Goal: Task Accomplishment & Management: Use online tool/utility

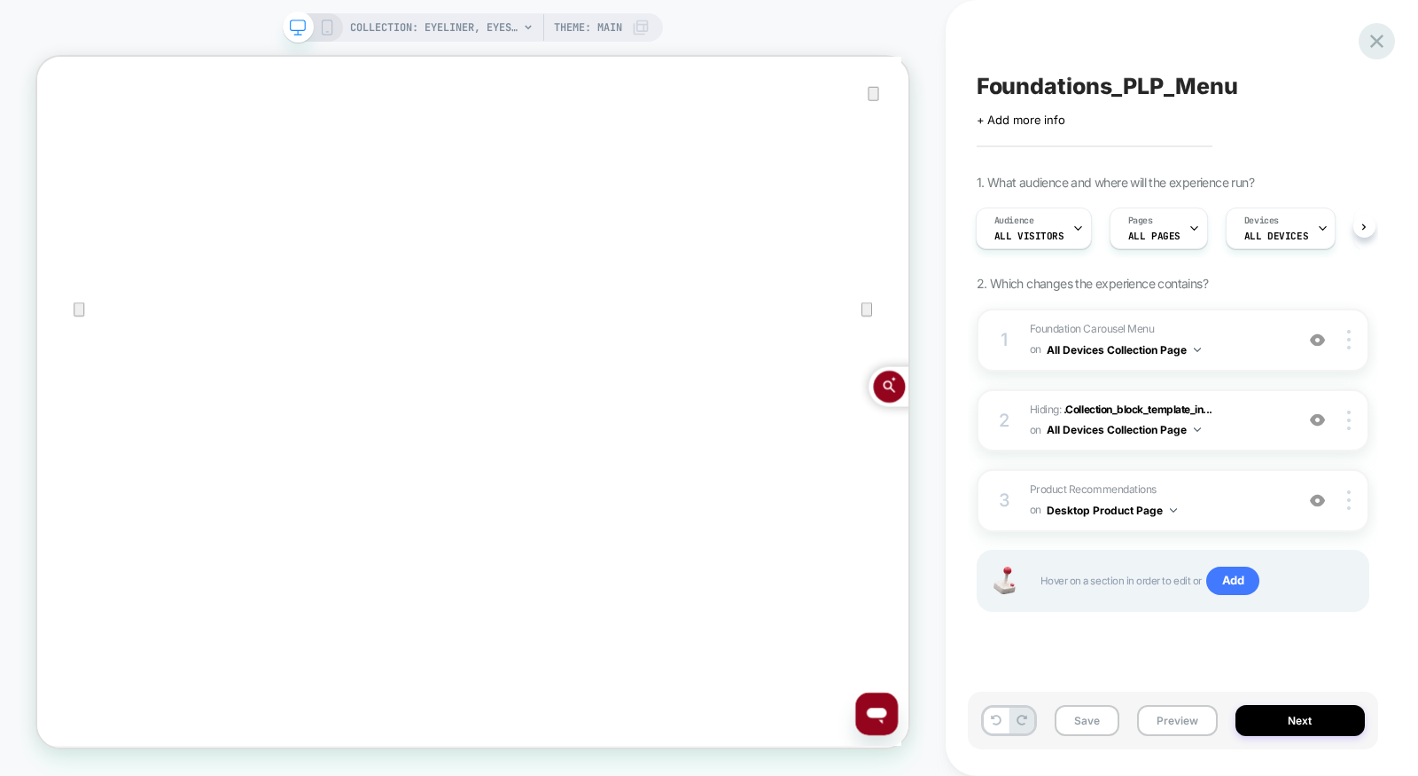
click at [1371, 46] on icon at bounding box center [1376, 41] width 13 height 13
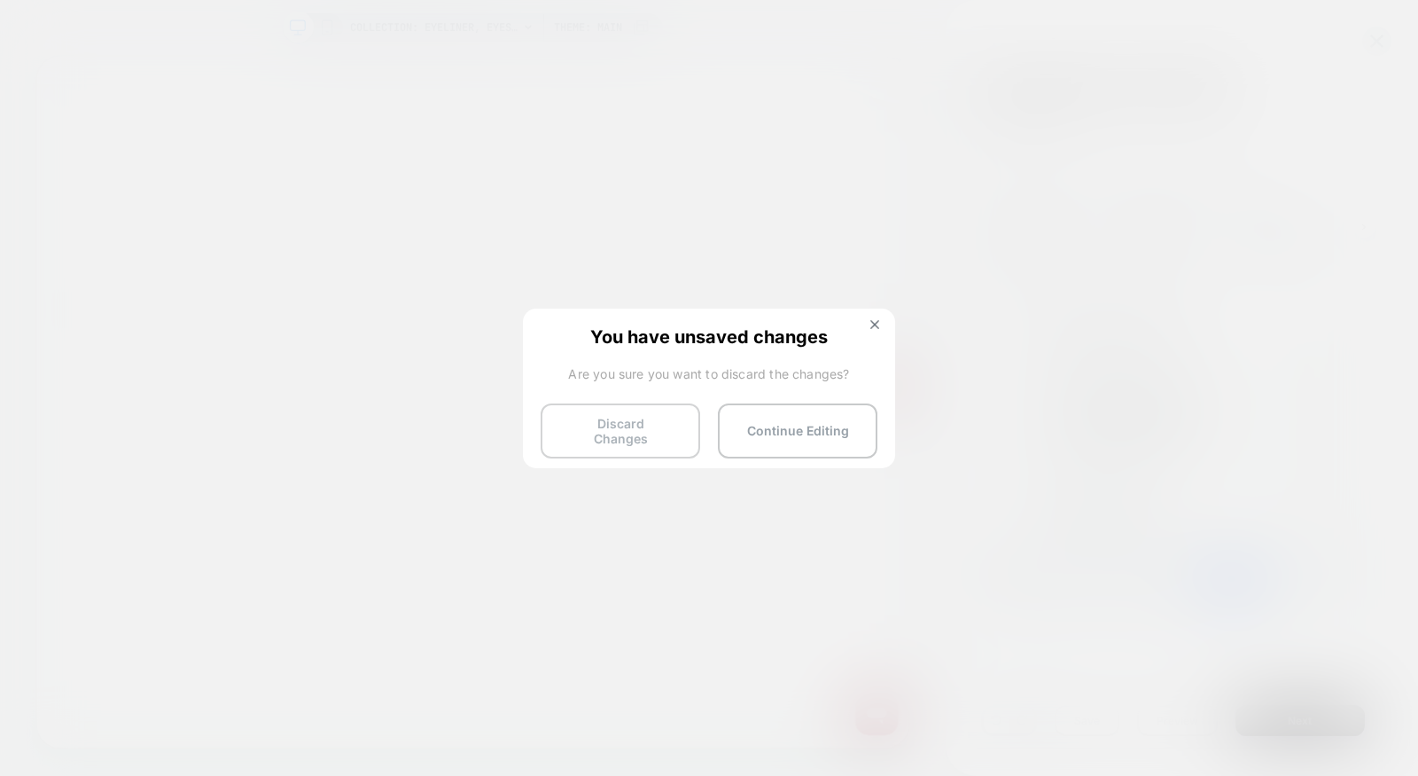
click at [599, 441] on button "Discard Changes" at bounding box center [621, 430] width 160 height 55
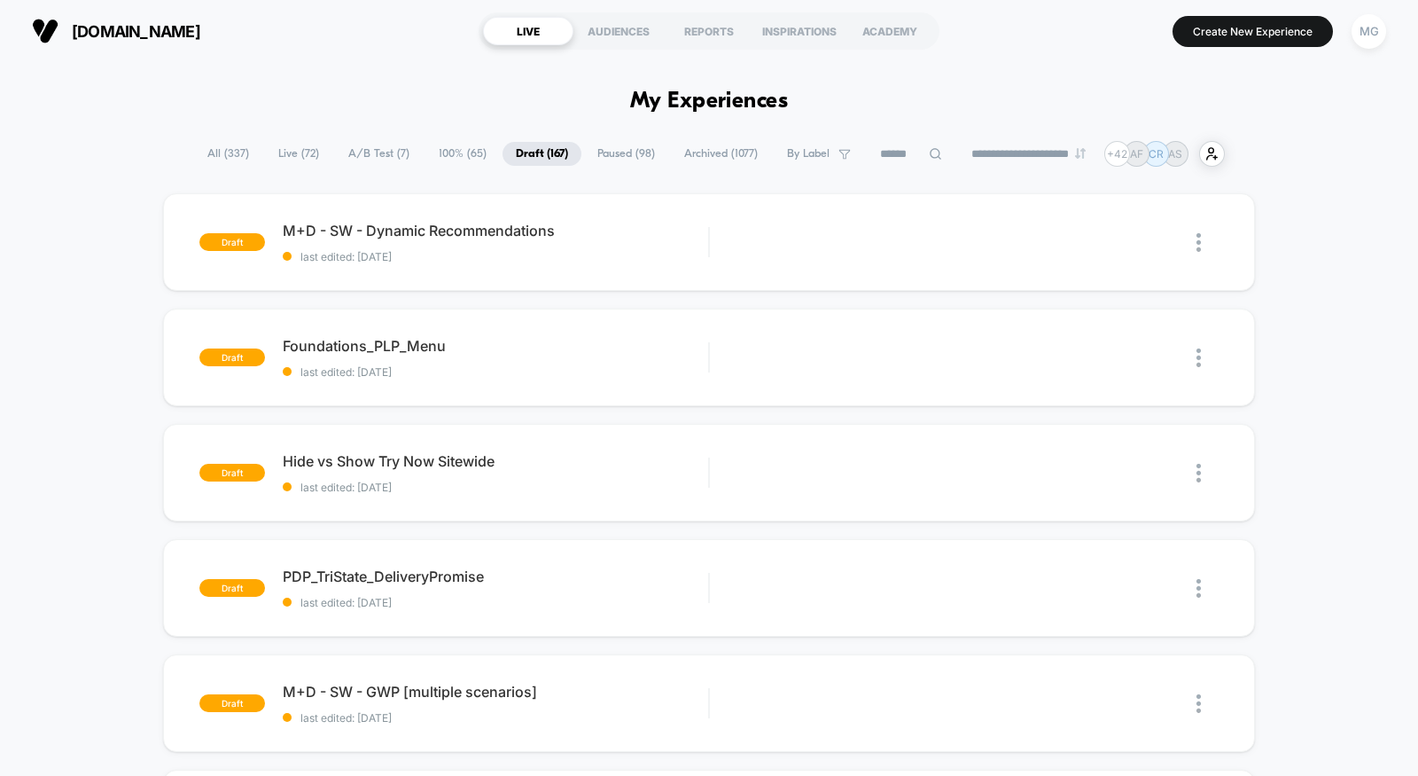
click at [385, 157] on span "A/B Test ( 7 )" at bounding box center [379, 154] width 88 height 24
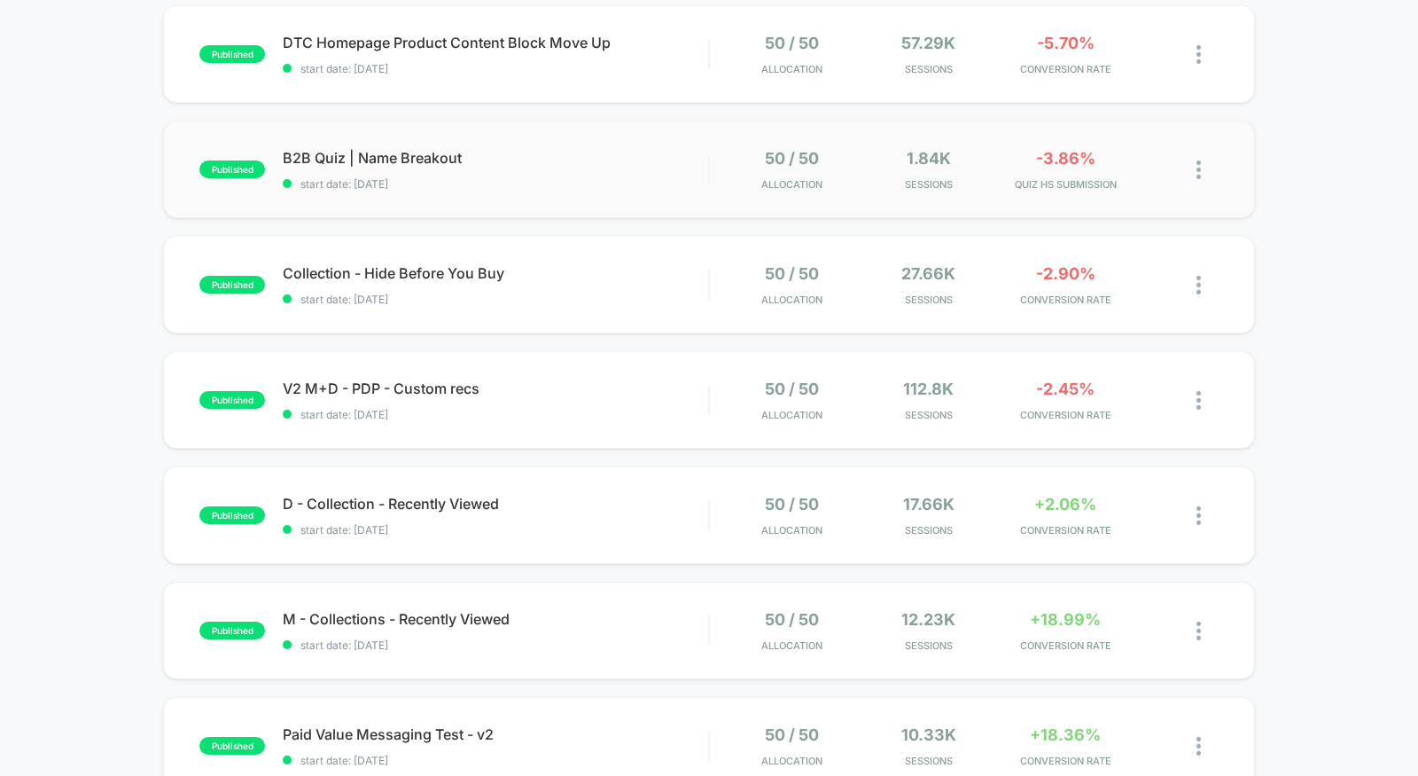
scroll to position [470, 0]
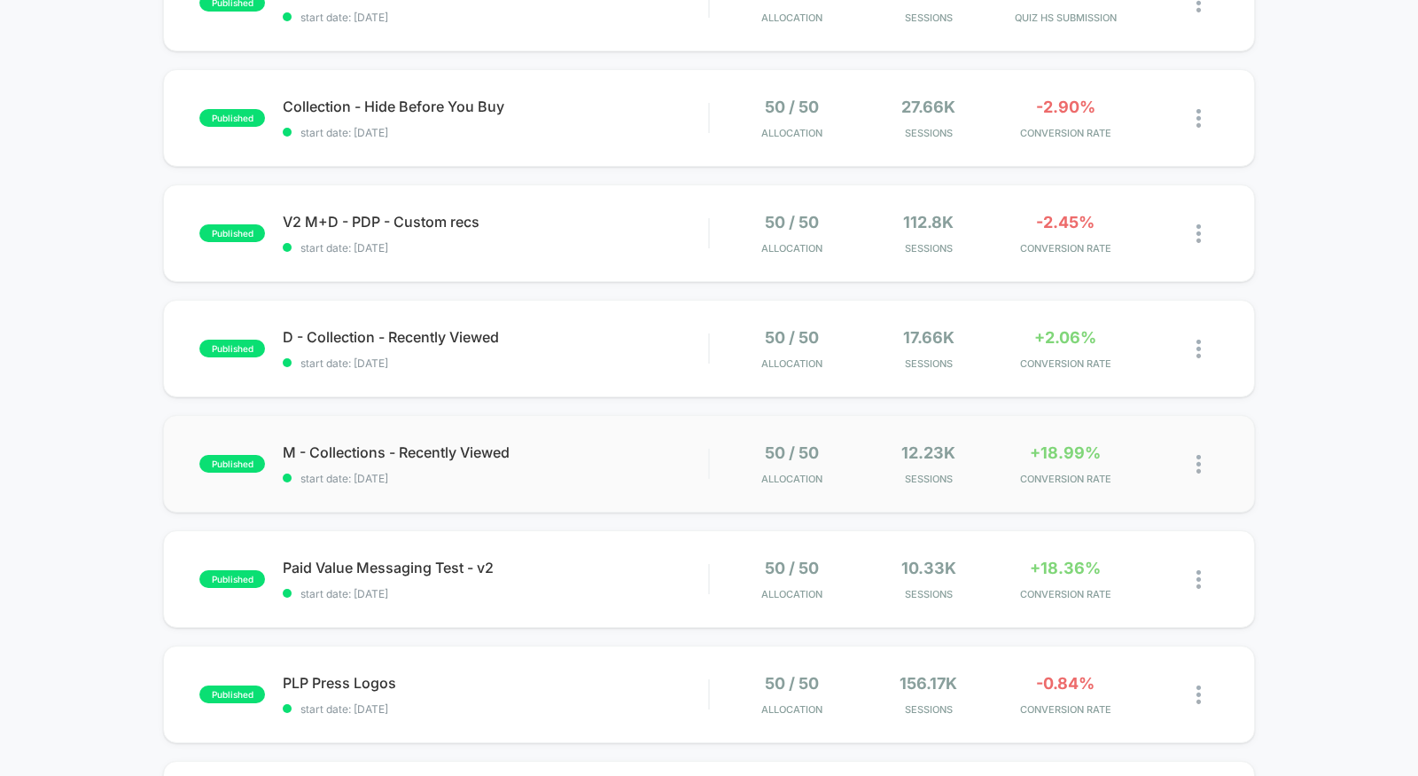
click at [605, 495] on div "published M - Collections - Recently Viewed start date: [DATE] 50 / 50 Allocati…" at bounding box center [709, 464] width 1092 height 98
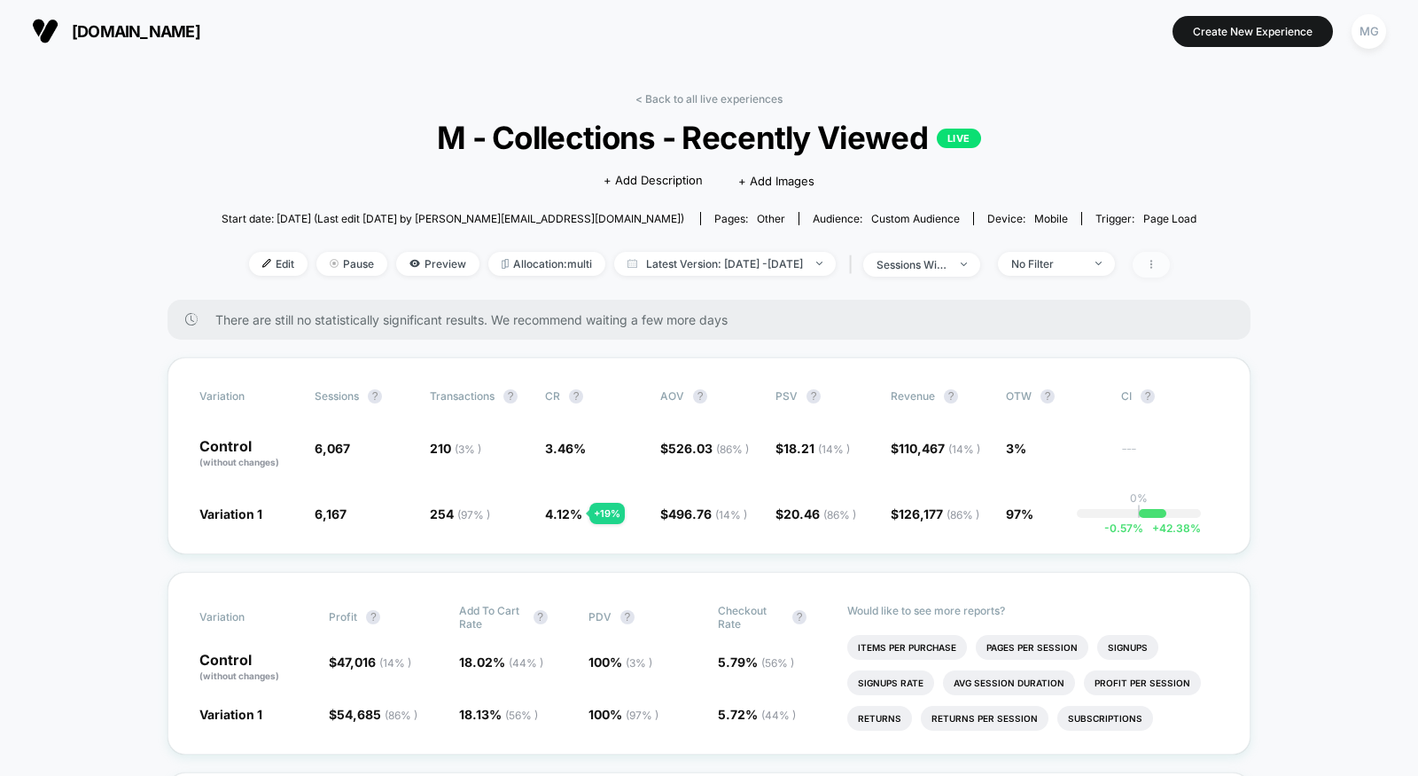
click at [1157, 267] on icon at bounding box center [1151, 264] width 11 height 11
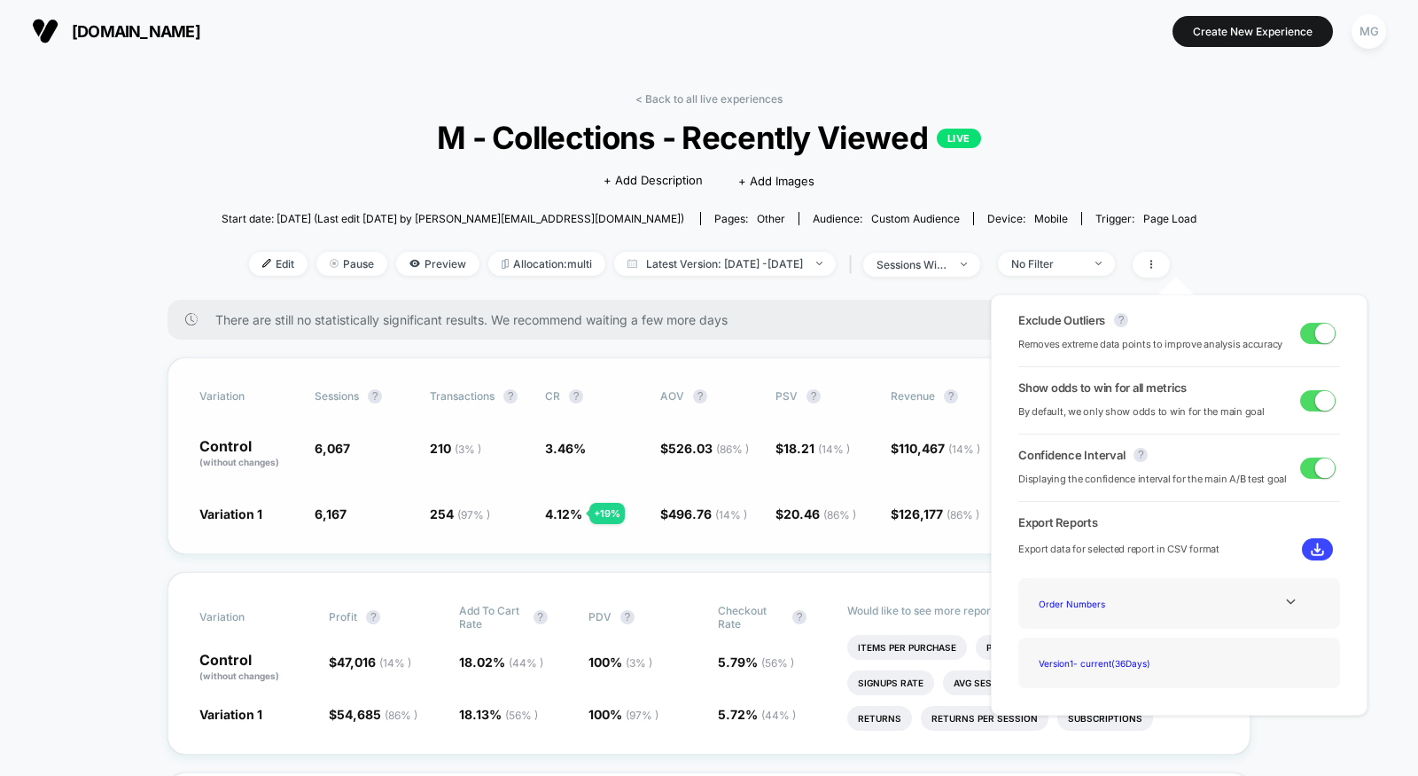
click at [740, 480] on div "Variation Sessions ? Transactions ? CR ? AOV ? PSV ? Revenue ? OTW ? CI ? Contr…" at bounding box center [709, 455] width 1083 height 197
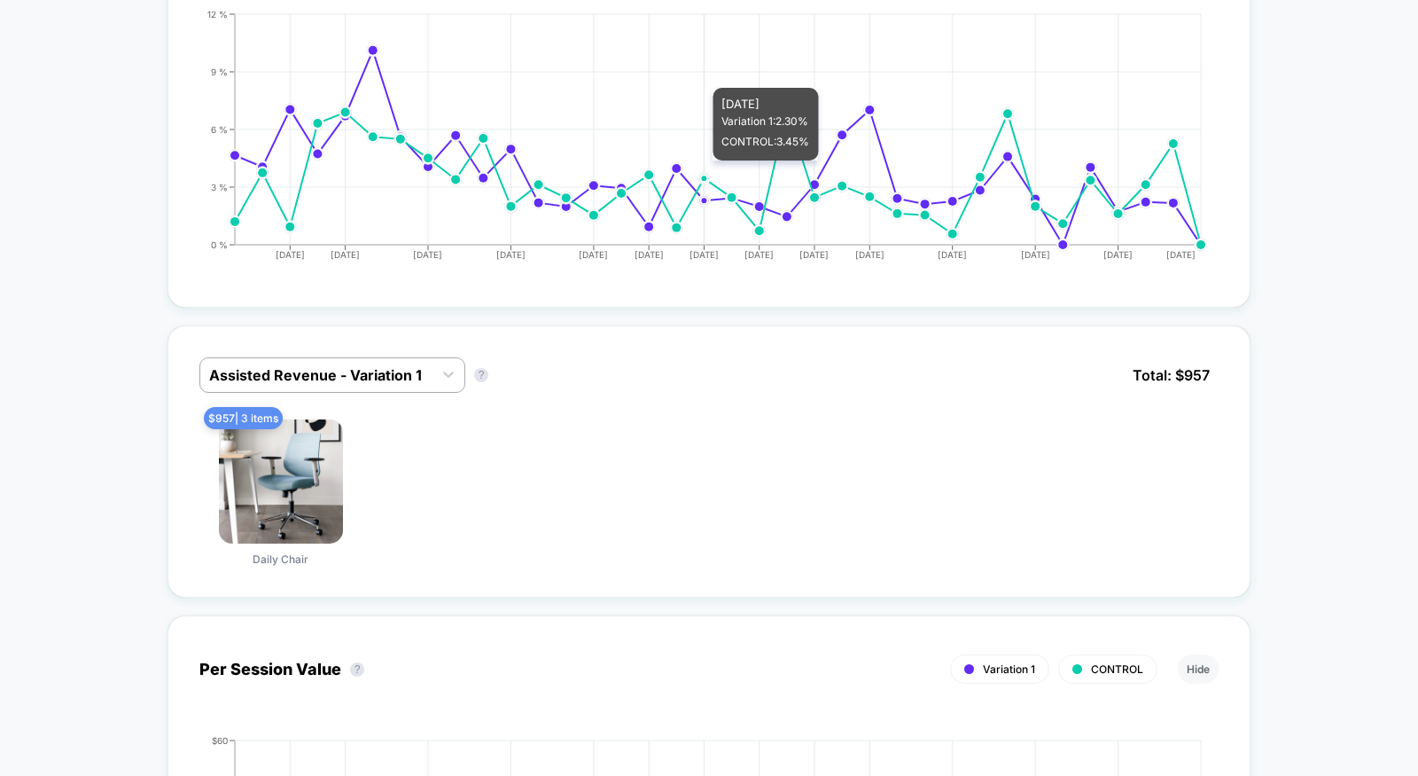
scroll to position [893, 0]
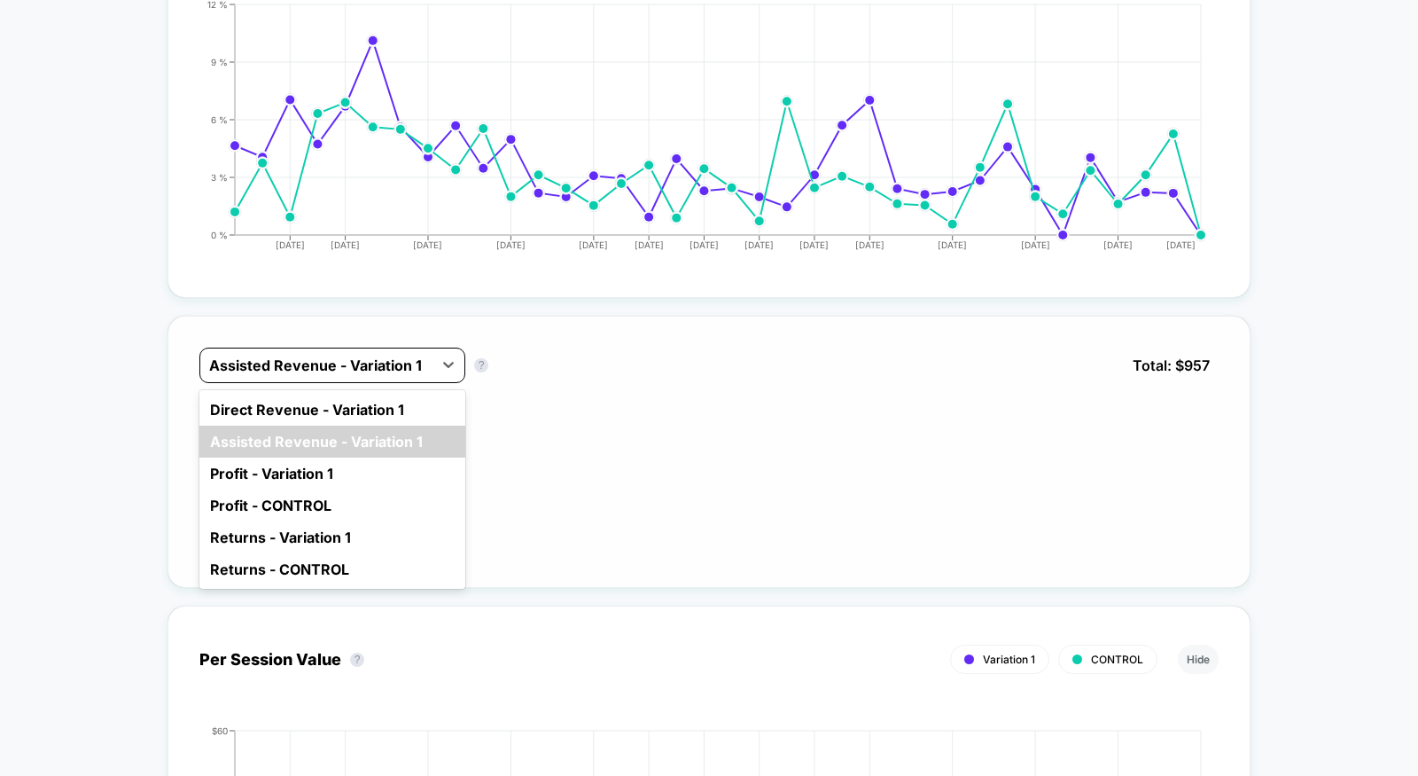
click at [382, 363] on div at bounding box center [316, 365] width 215 height 21
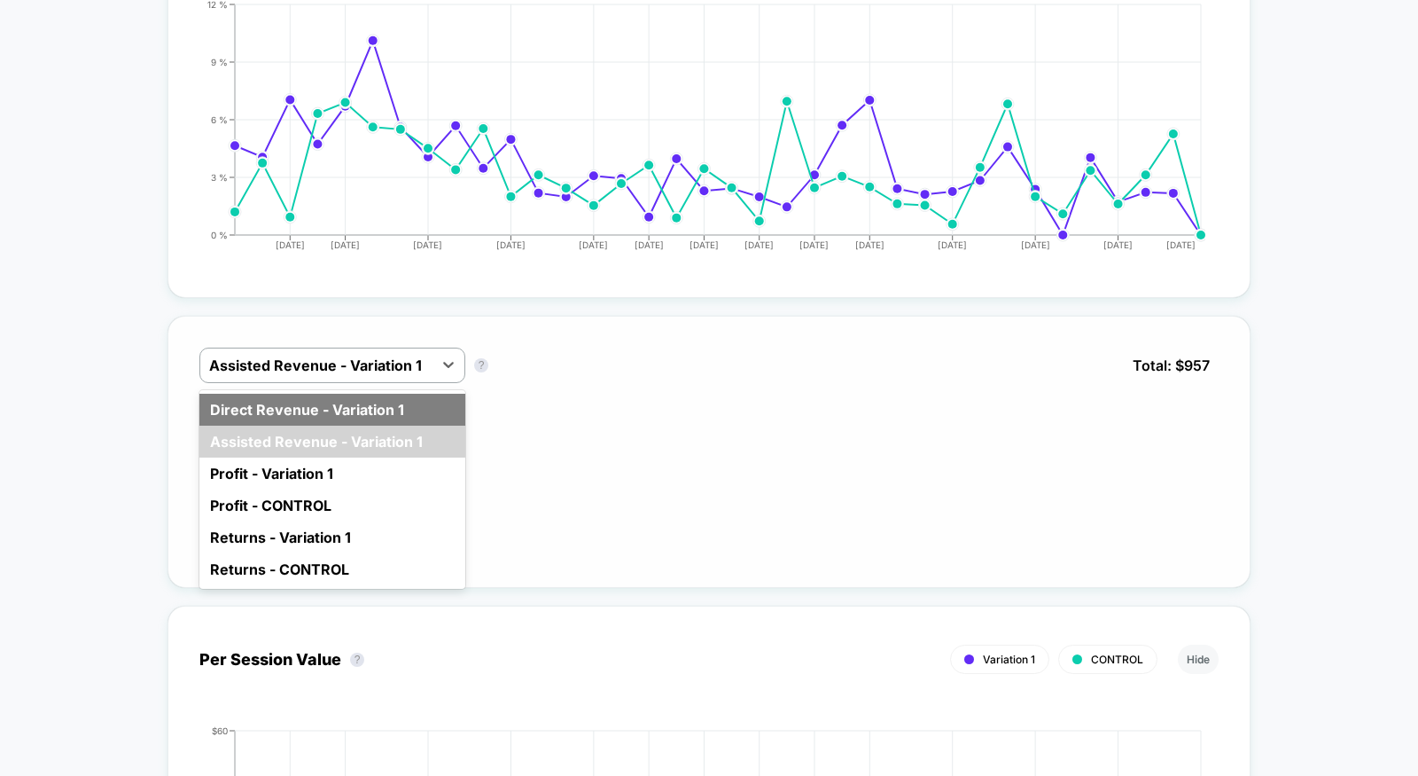
click at [373, 403] on div "Direct Revenue - Variation 1" at bounding box center [332, 410] width 266 height 32
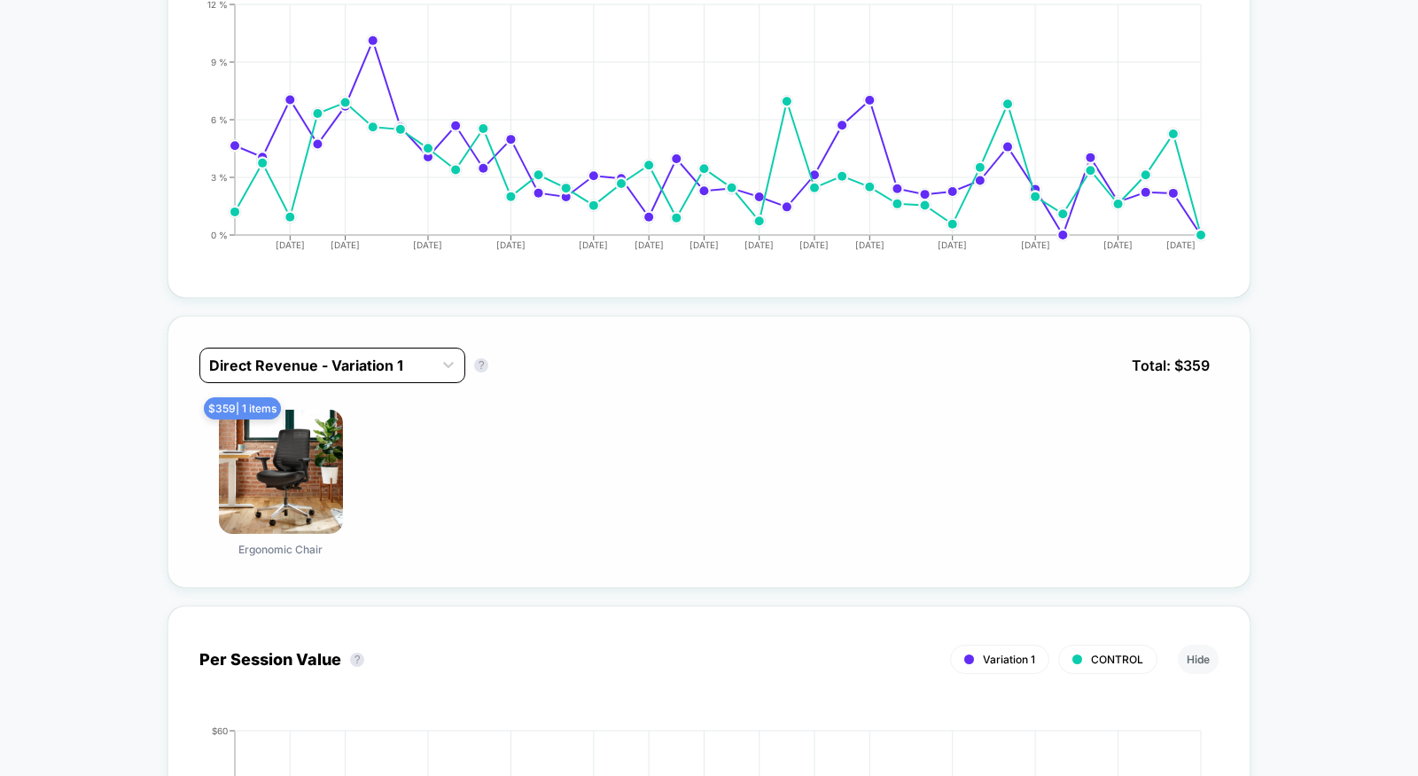
click at [423, 366] on div at bounding box center [316, 365] width 215 height 21
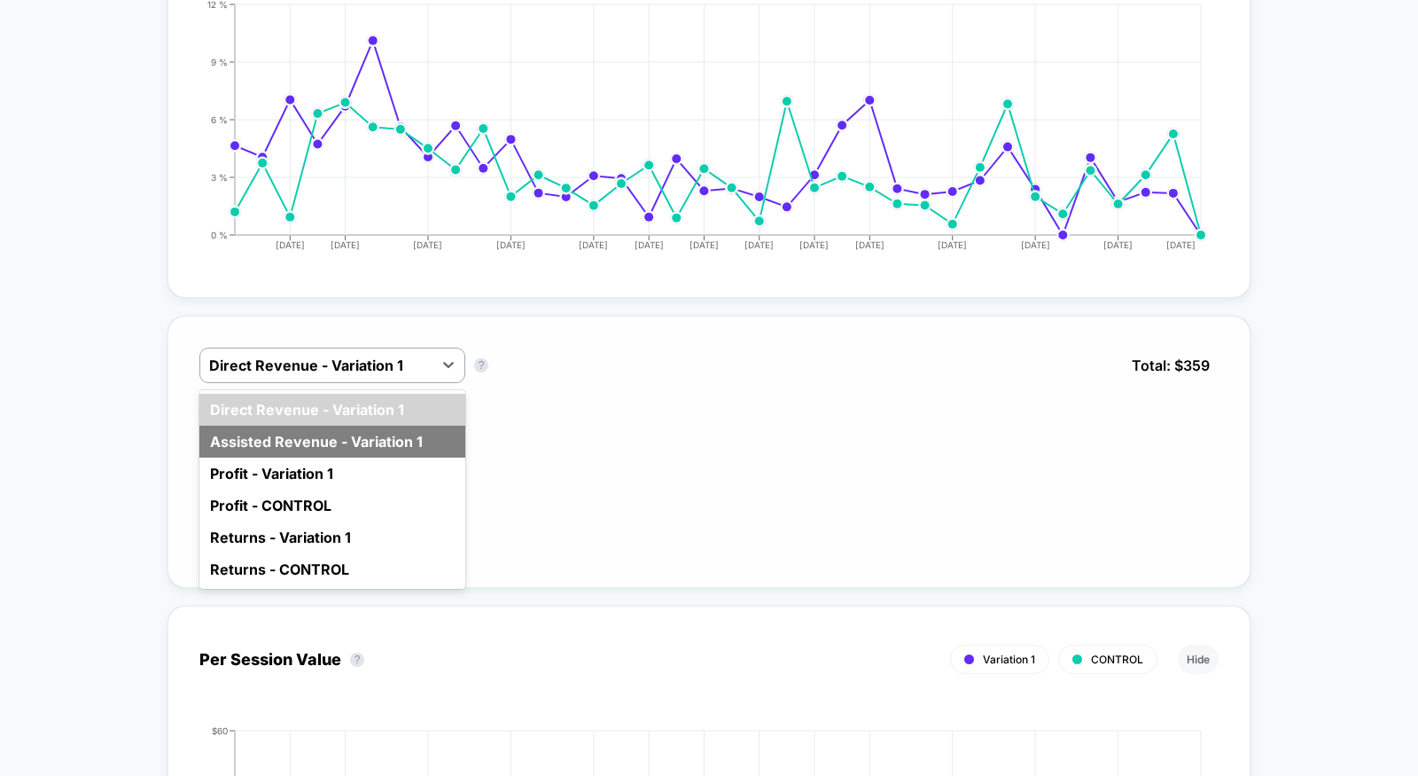
click at [391, 436] on div "Assisted Revenue - Variation 1" at bounding box center [332, 442] width 266 height 32
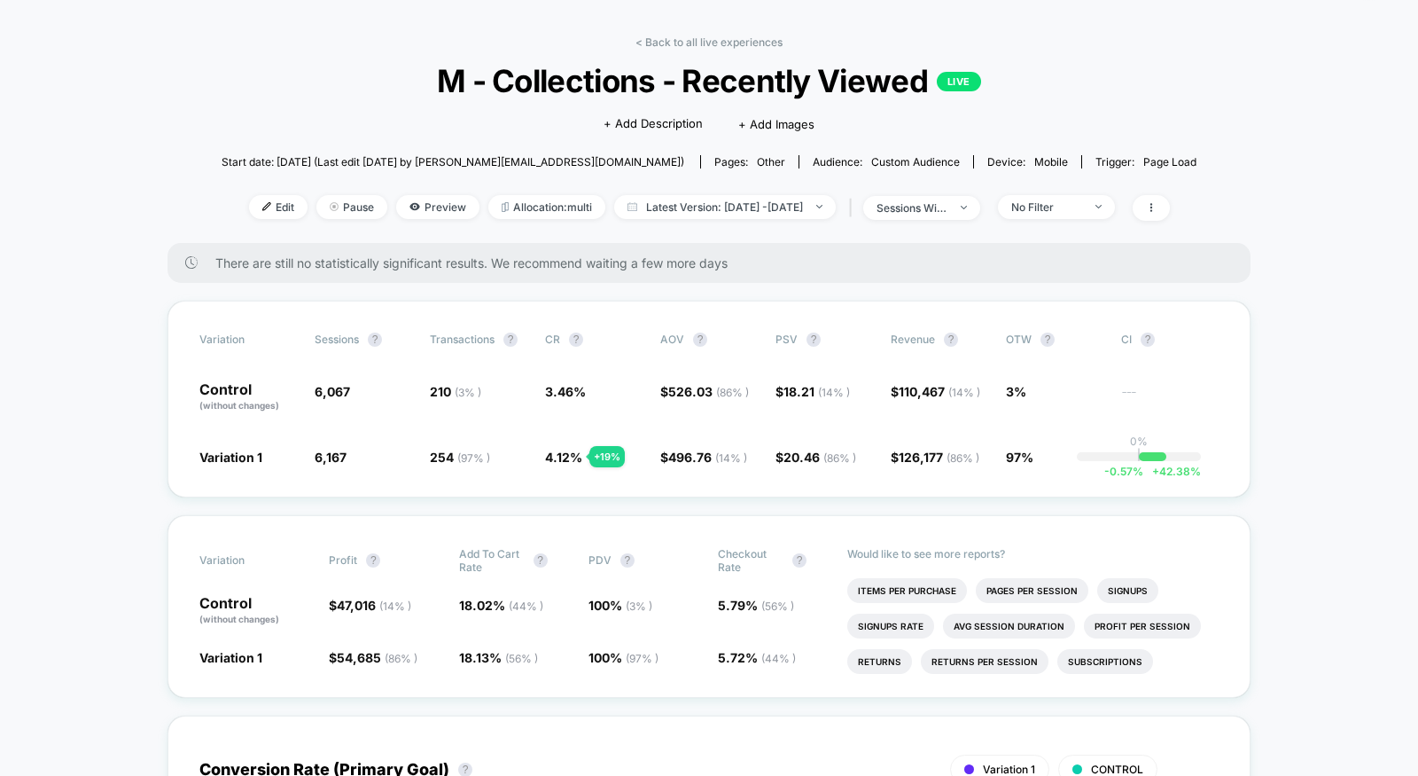
scroll to position [0, 0]
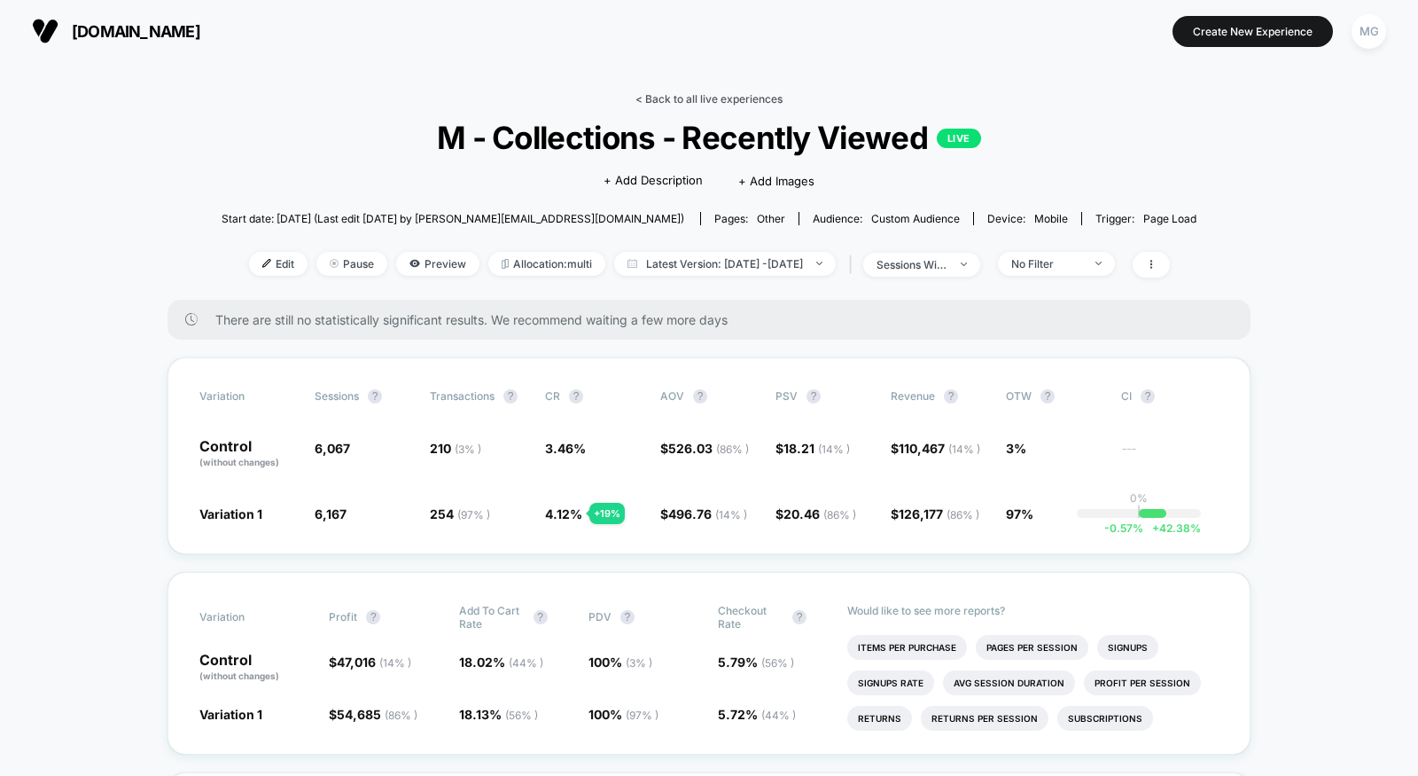
click at [733, 101] on link "< Back to all live experiences" at bounding box center [709, 98] width 147 height 13
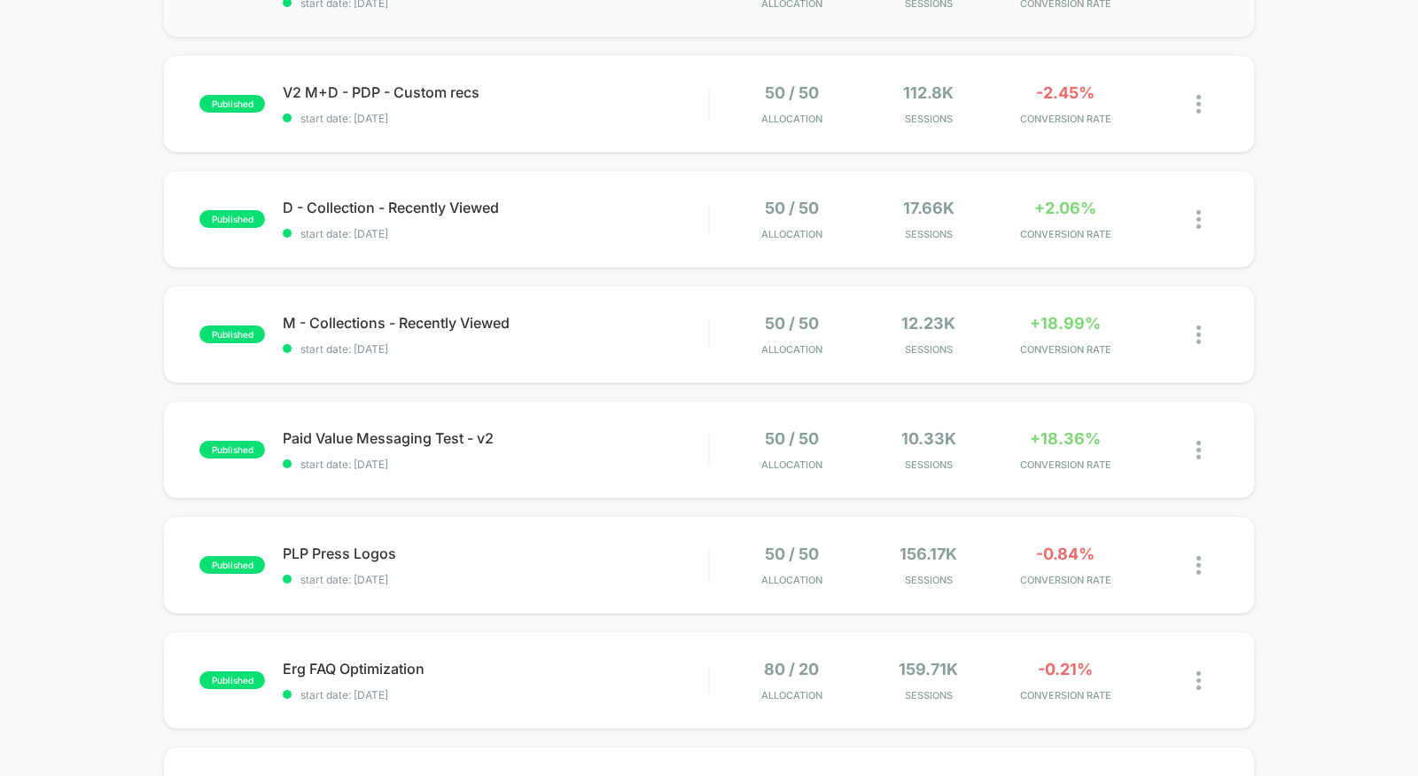
scroll to position [649, 0]
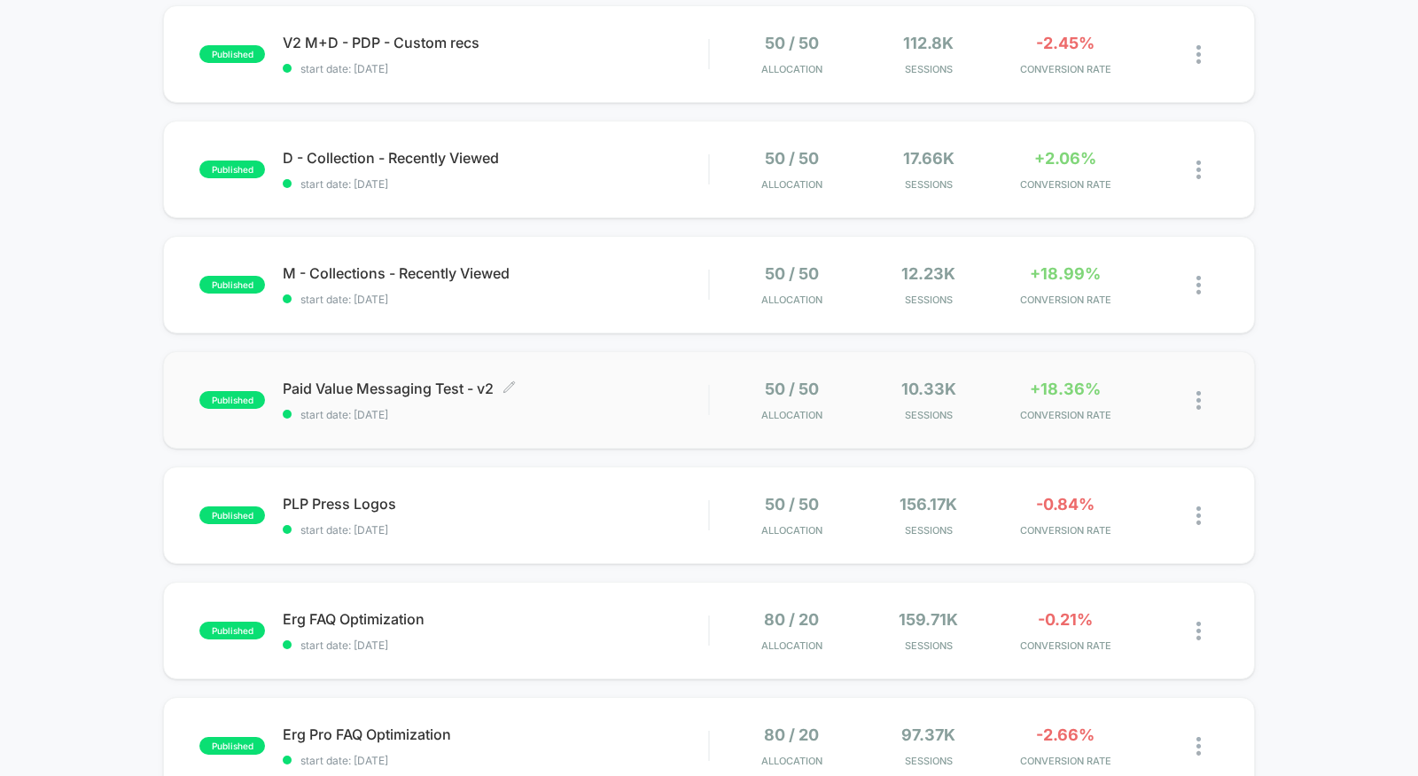
click at [589, 410] on span "start date: 7/31/2025" at bounding box center [496, 414] width 426 height 13
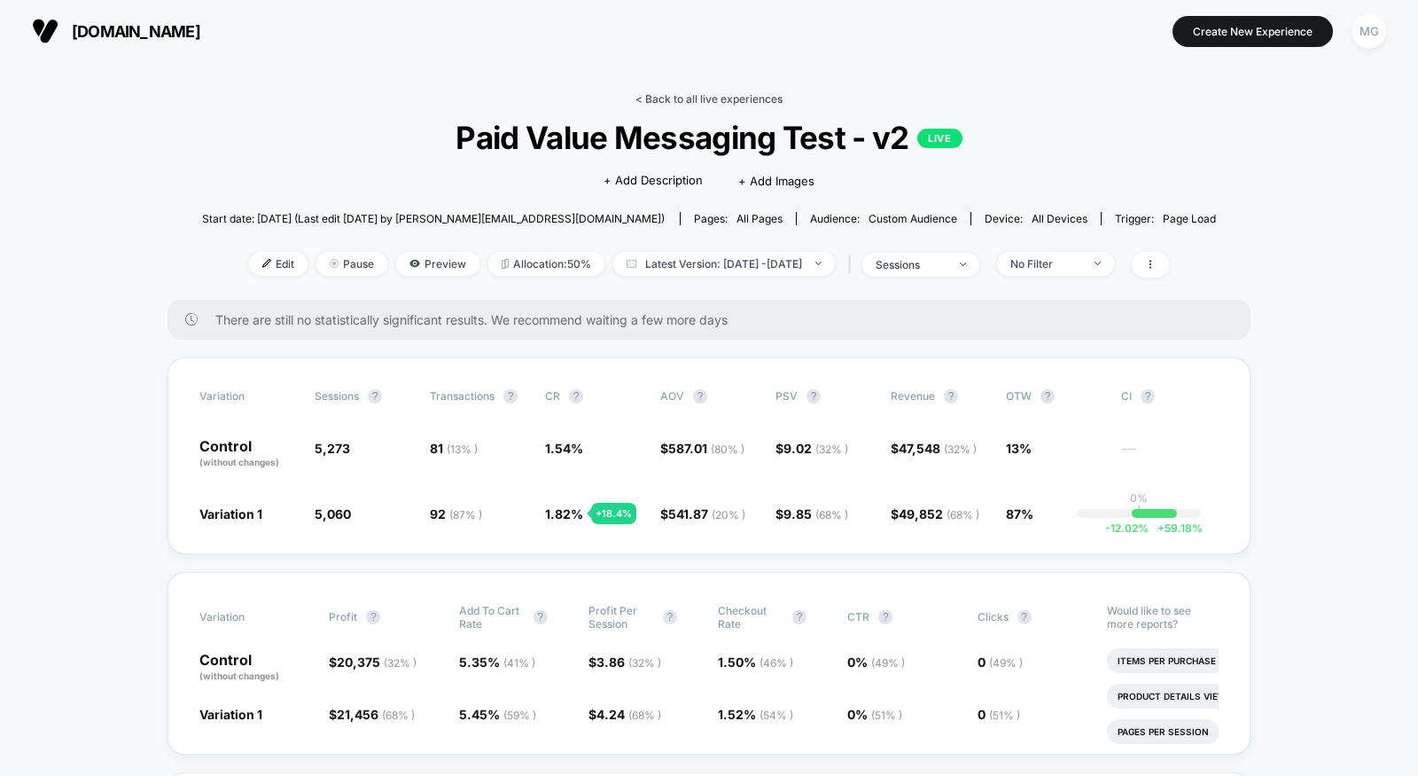
click at [743, 103] on link "< Back to all live experiences" at bounding box center [709, 98] width 147 height 13
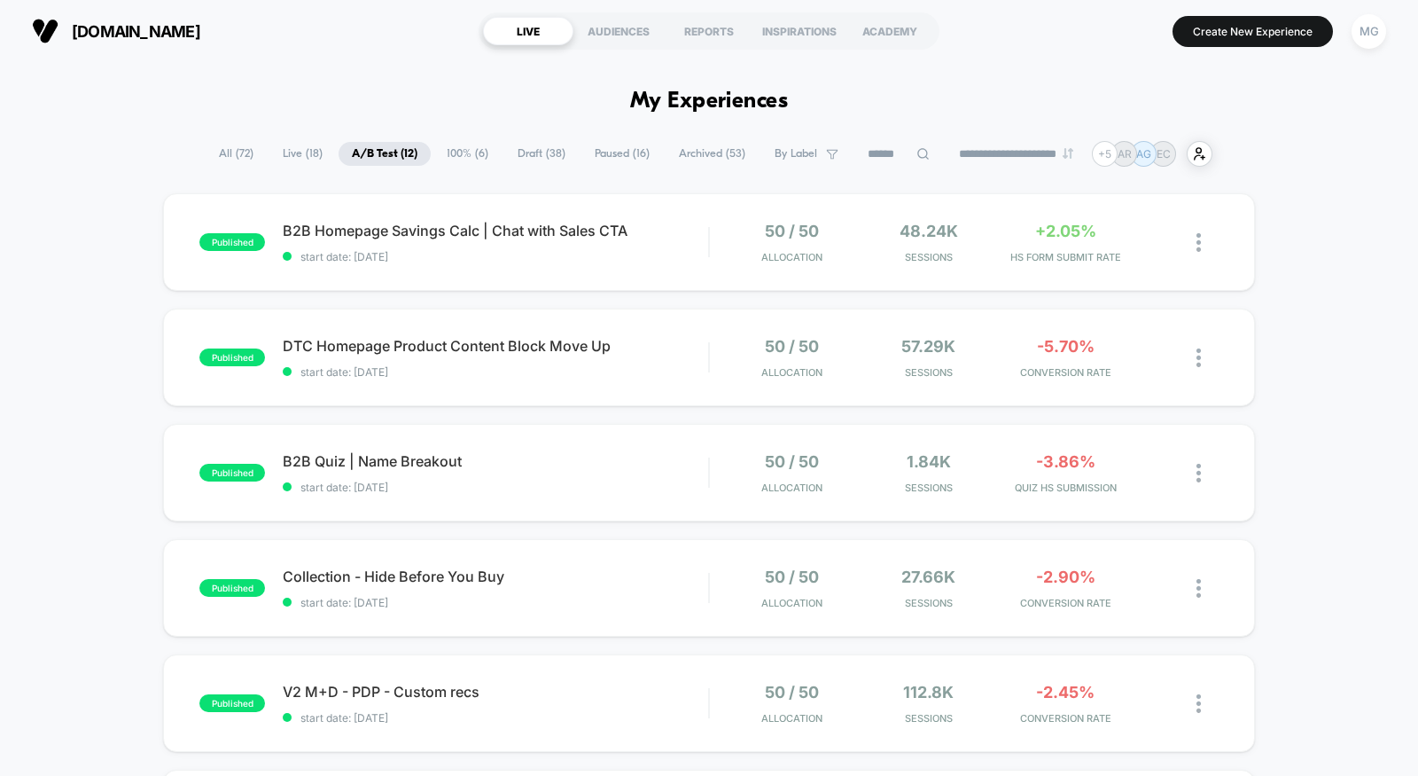
click at [475, 158] on span "100% ( 6 )" at bounding box center [467, 154] width 68 height 24
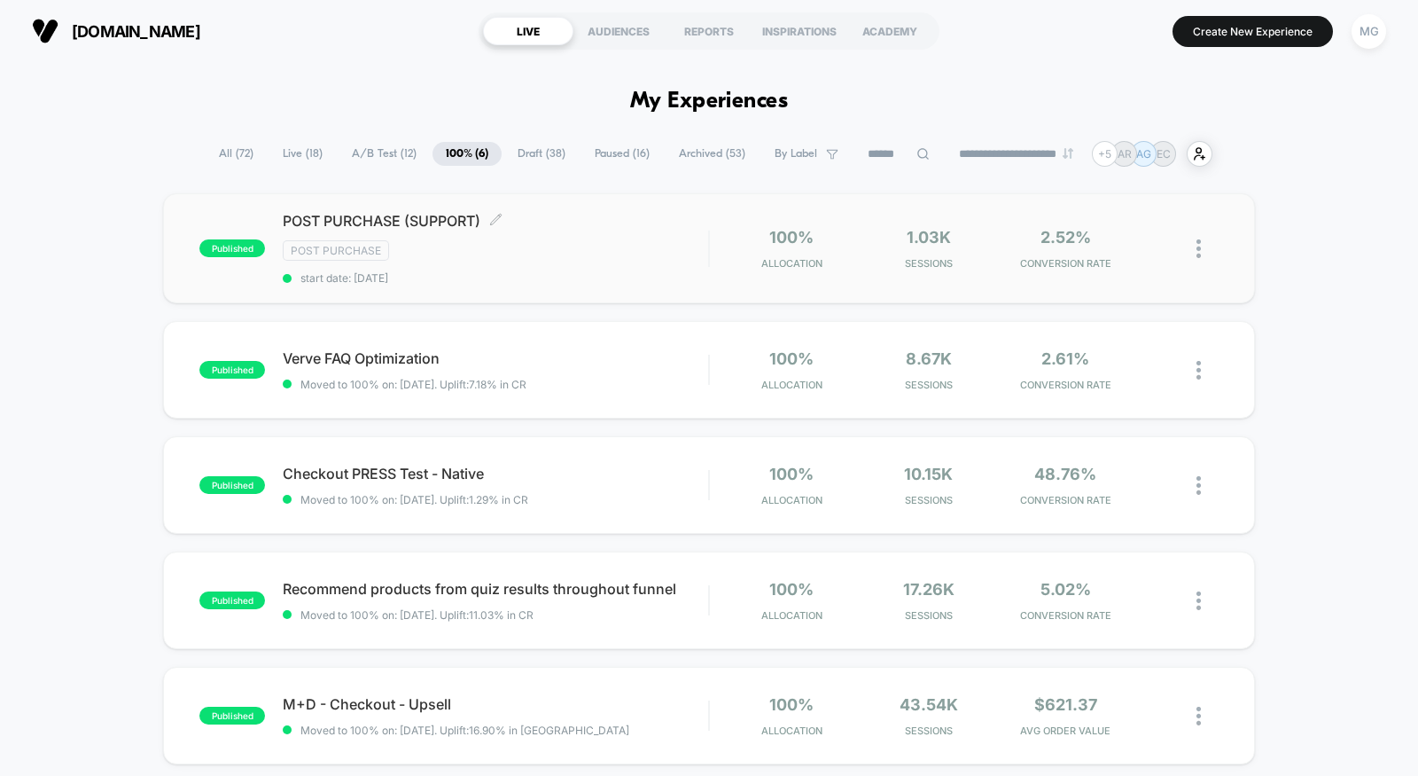
click at [488, 254] on div "Post Purchase" at bounding box center [496, 250] width 426 height 20
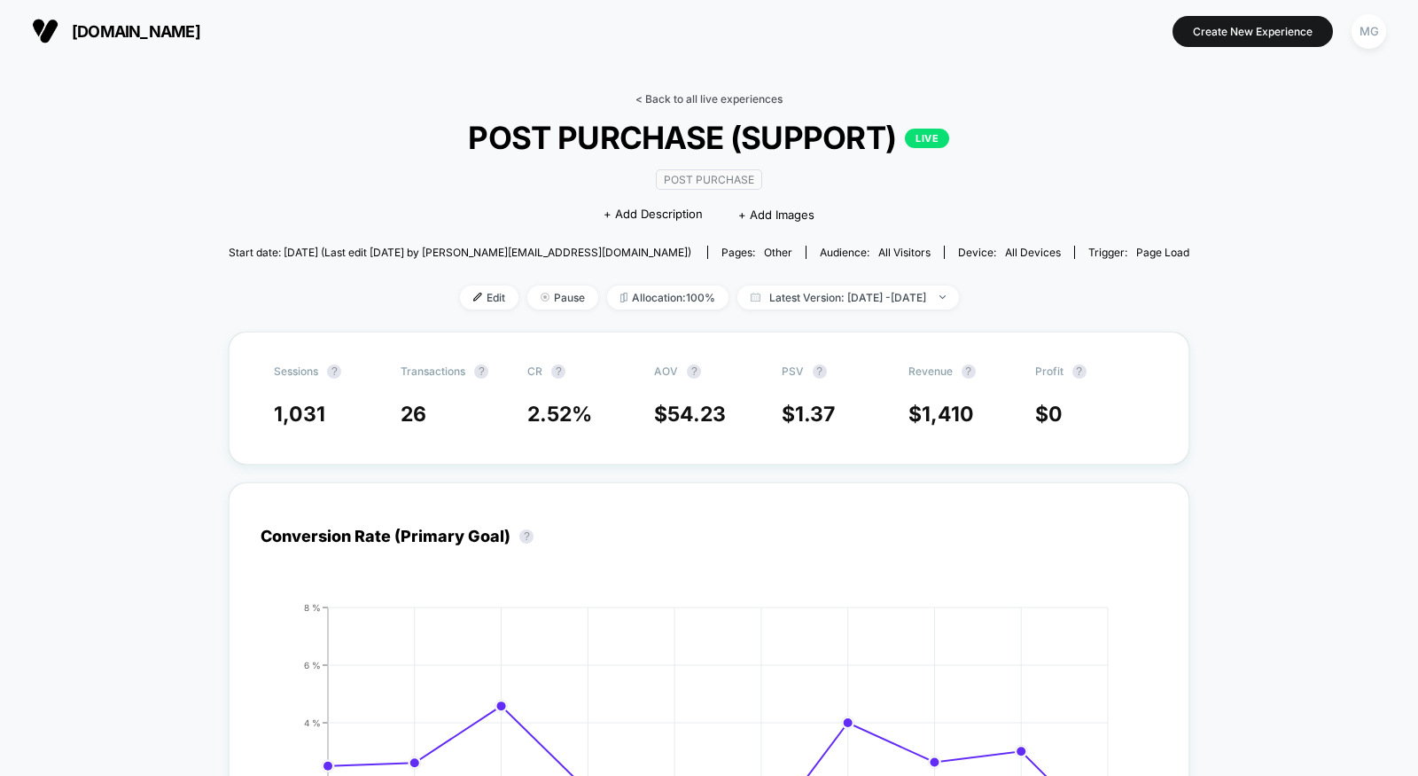
click at [728, 101] on link "< Back to all live experiences" at bounding box center [709, 98] width 147 height 13
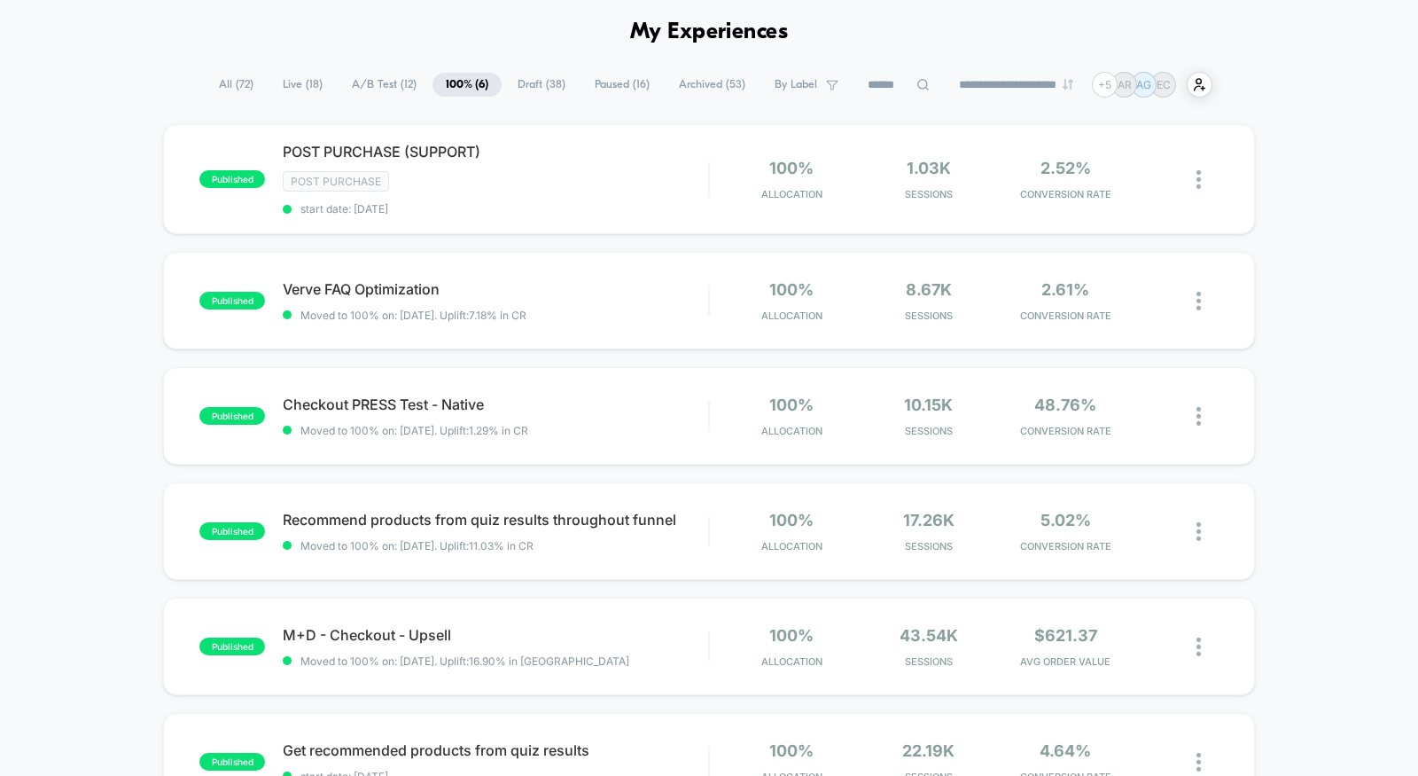
scroll to position [72, 0]
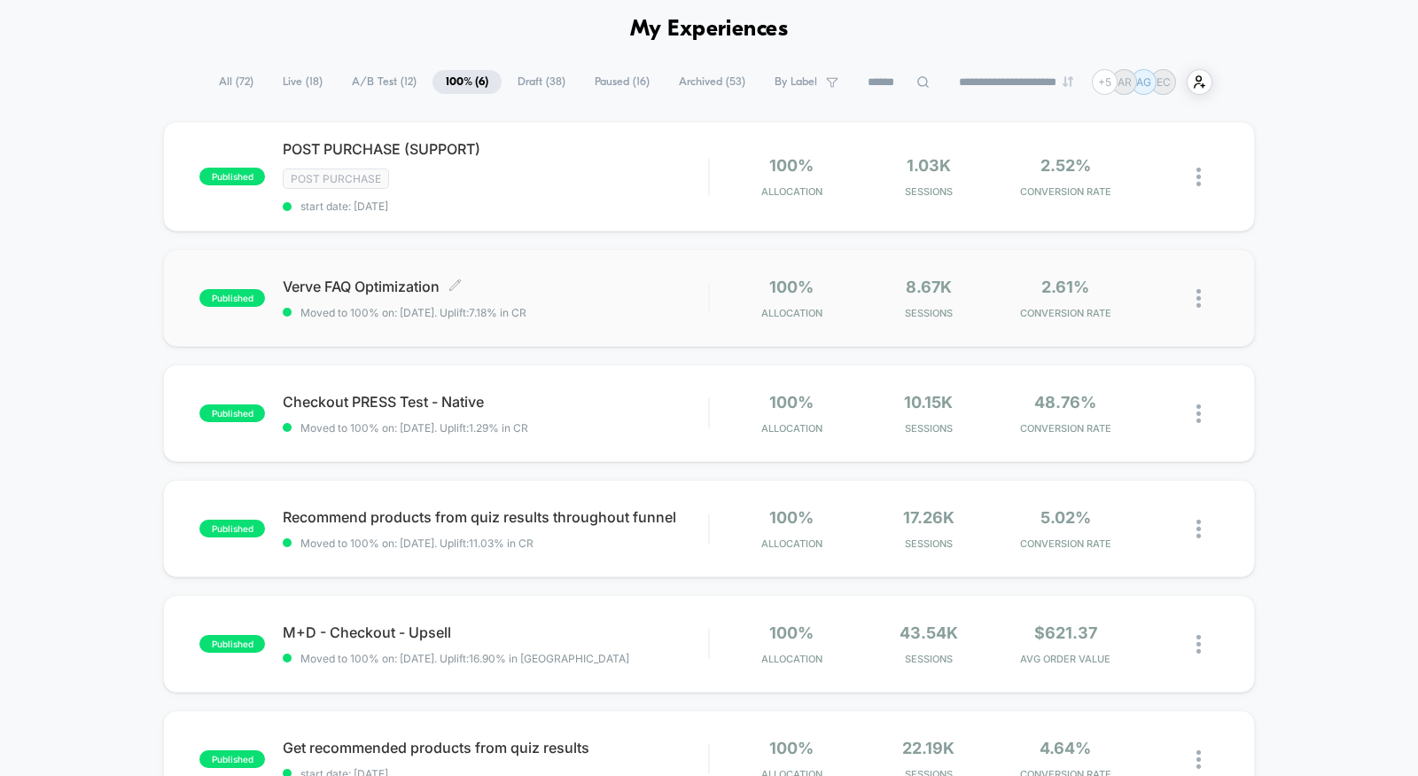
click at [620, 314] on span "Moved to 100% on: 9/17/2025 . Uplift: 7.18% in CR" at bounding box center [496, 312] width 426 height 13
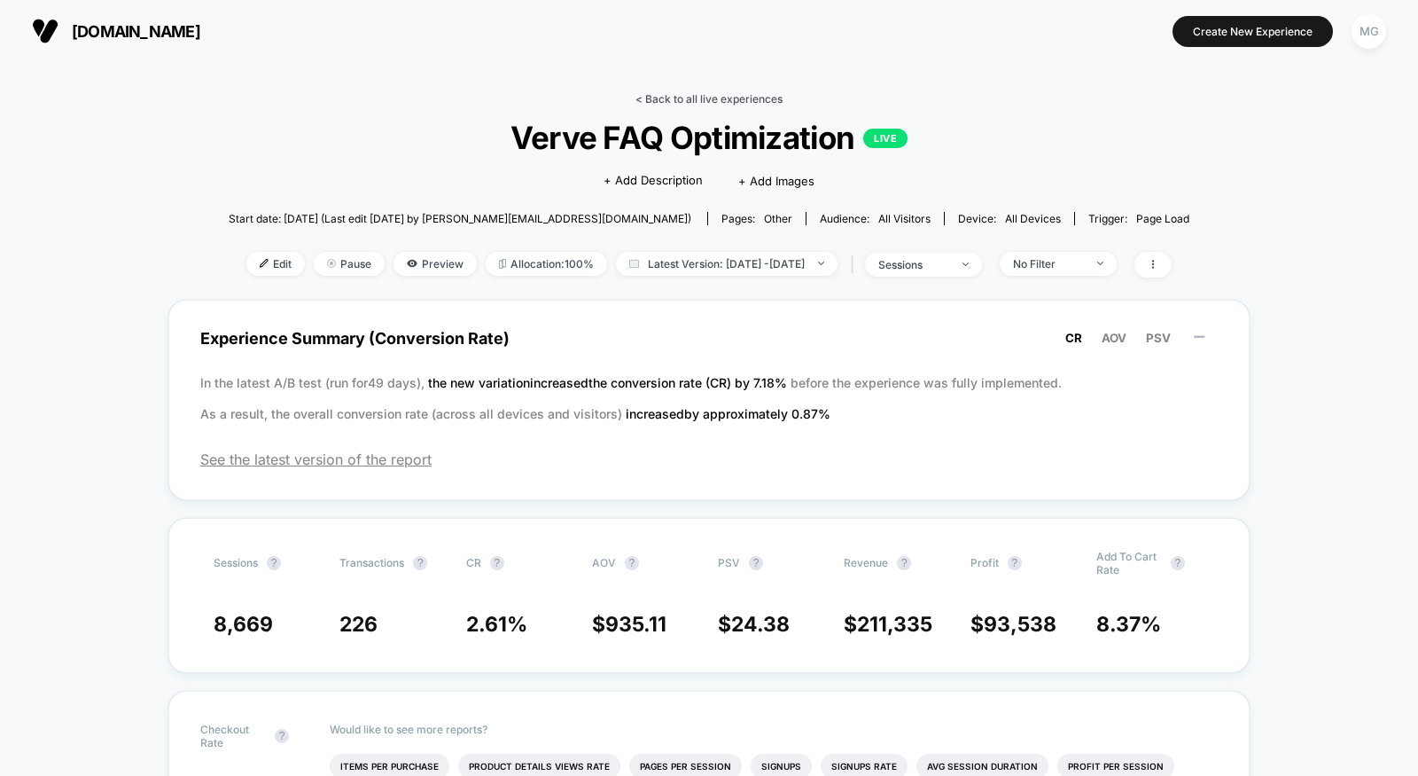
click at [695, 92] on link "< Back to all live experiences" at bounding box center [709, 98] width 147 height 13
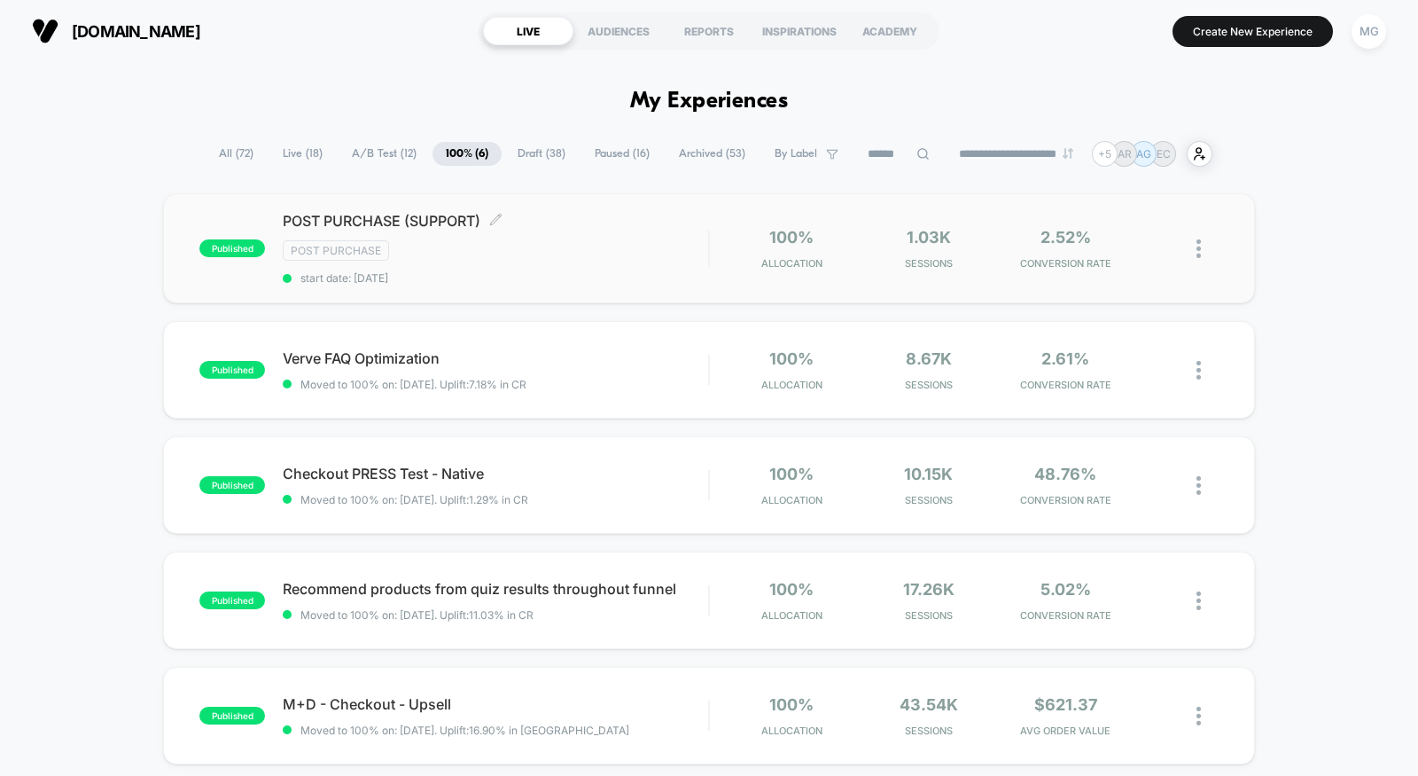
click at [532, 247] on div "Post Purchase" at bounding box center [496, 250] width 426 height 20
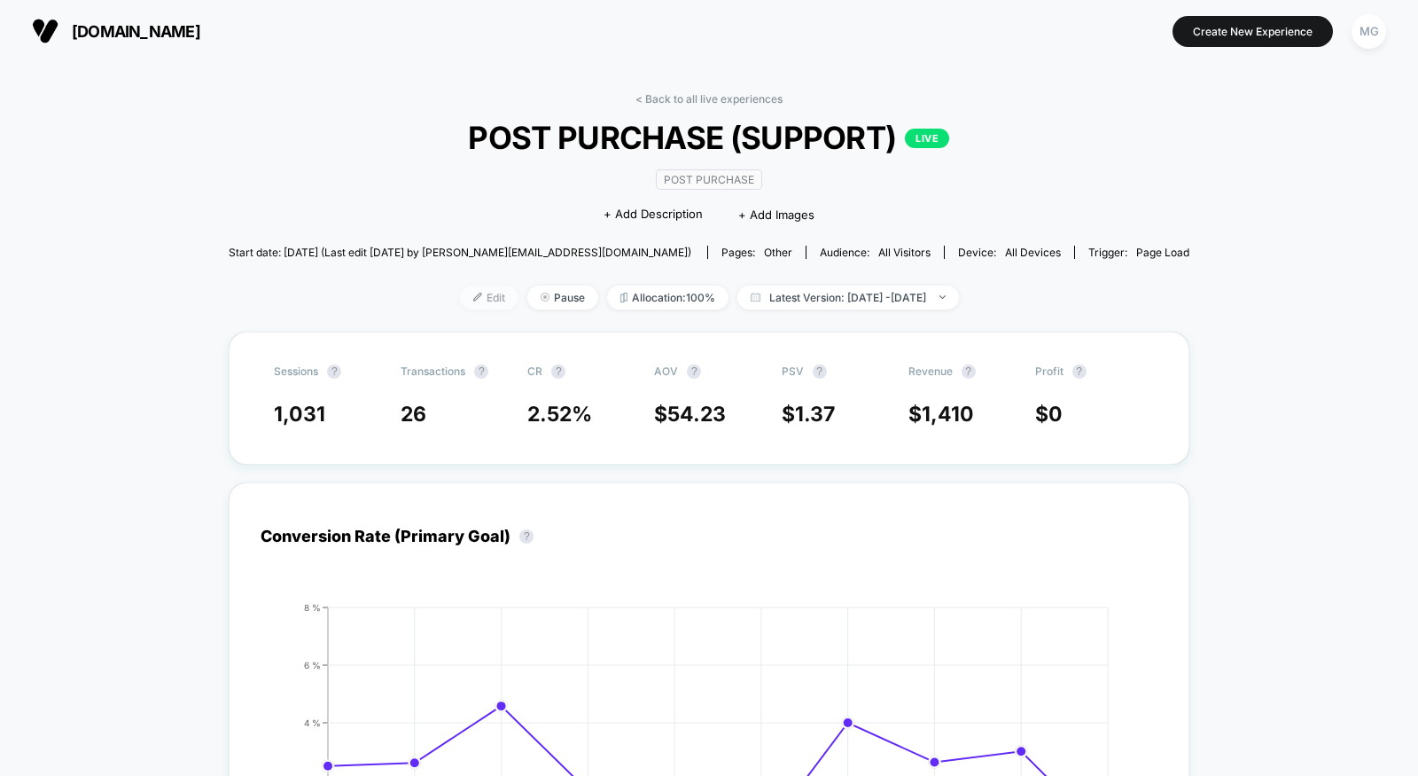
click at [463, 298] on span "Edit" at bounding box center [489, 297] width 59 height 24
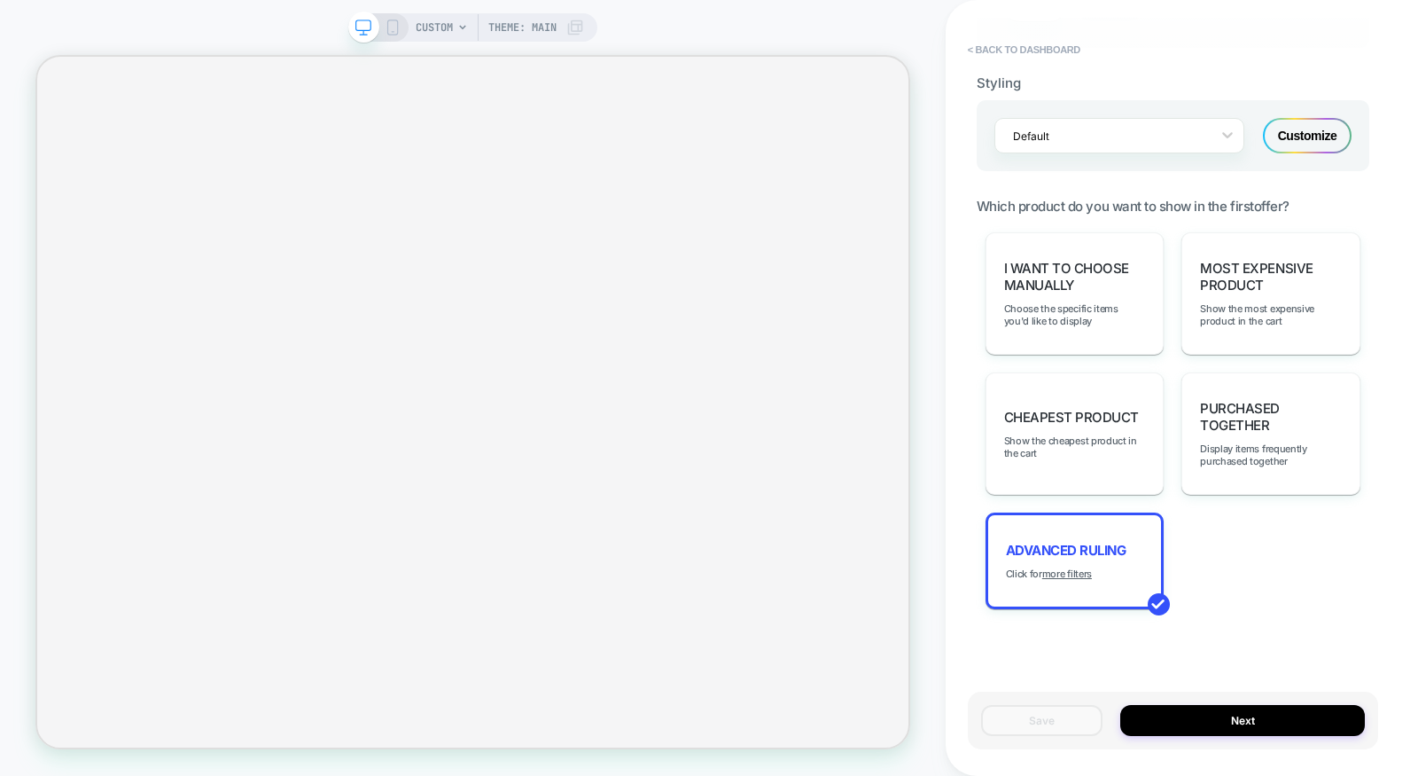
scroll to position [1121, 0]
click at [1078, 523] on div "Advanced Ruling Click for more filters" at bounding box center [1075, 559] width 179 height 97
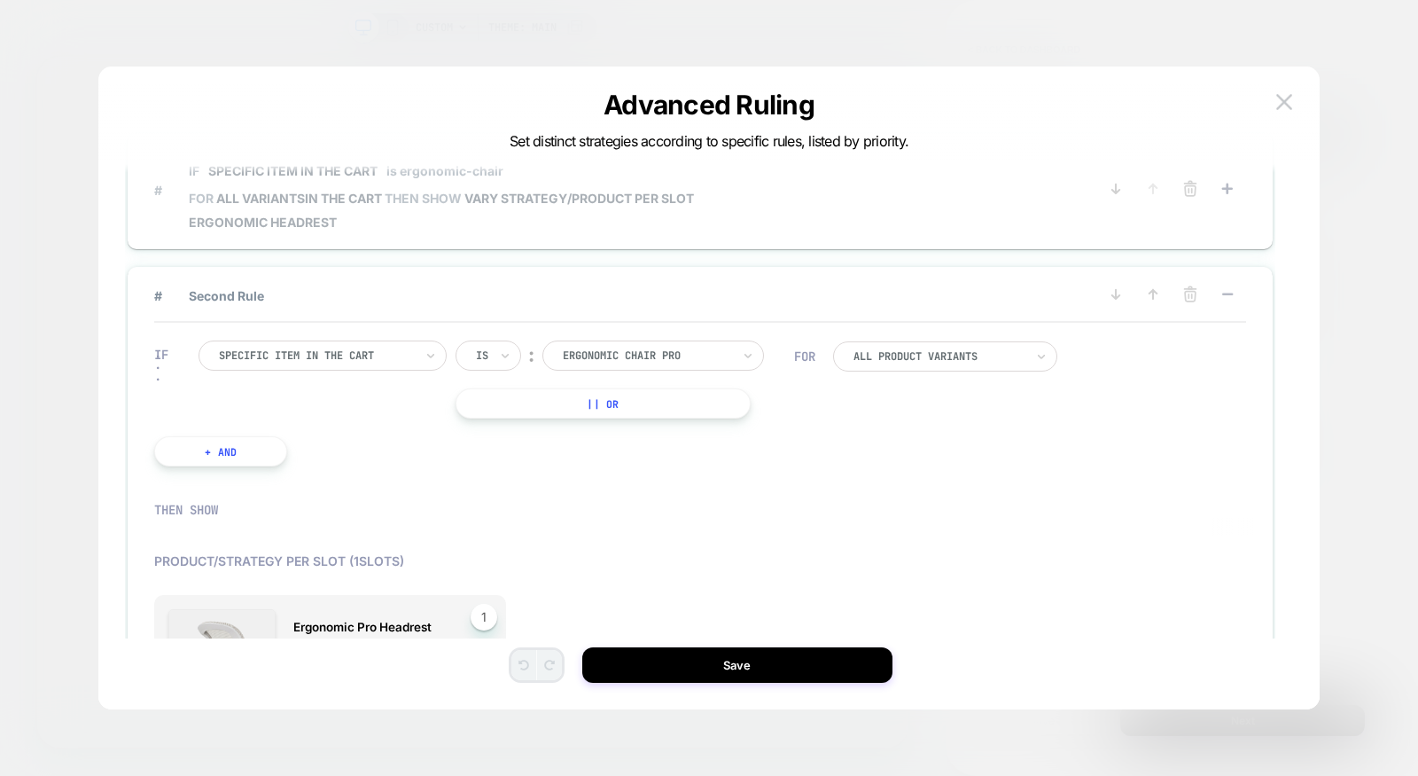
scroll to position [0, 0]
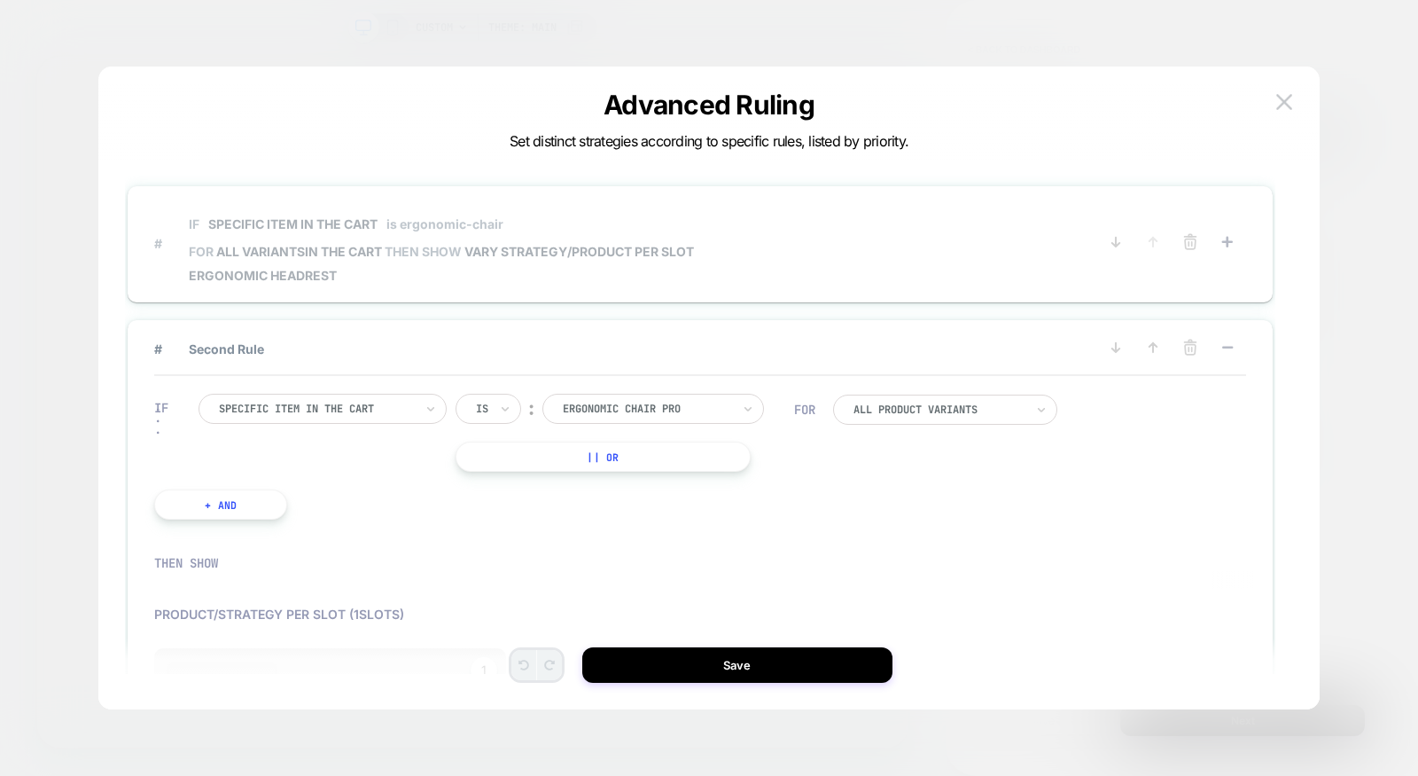
click at [404, 273] on span "Ergonomic Headrest" at bounding box center [441, 275] width 505 height 15
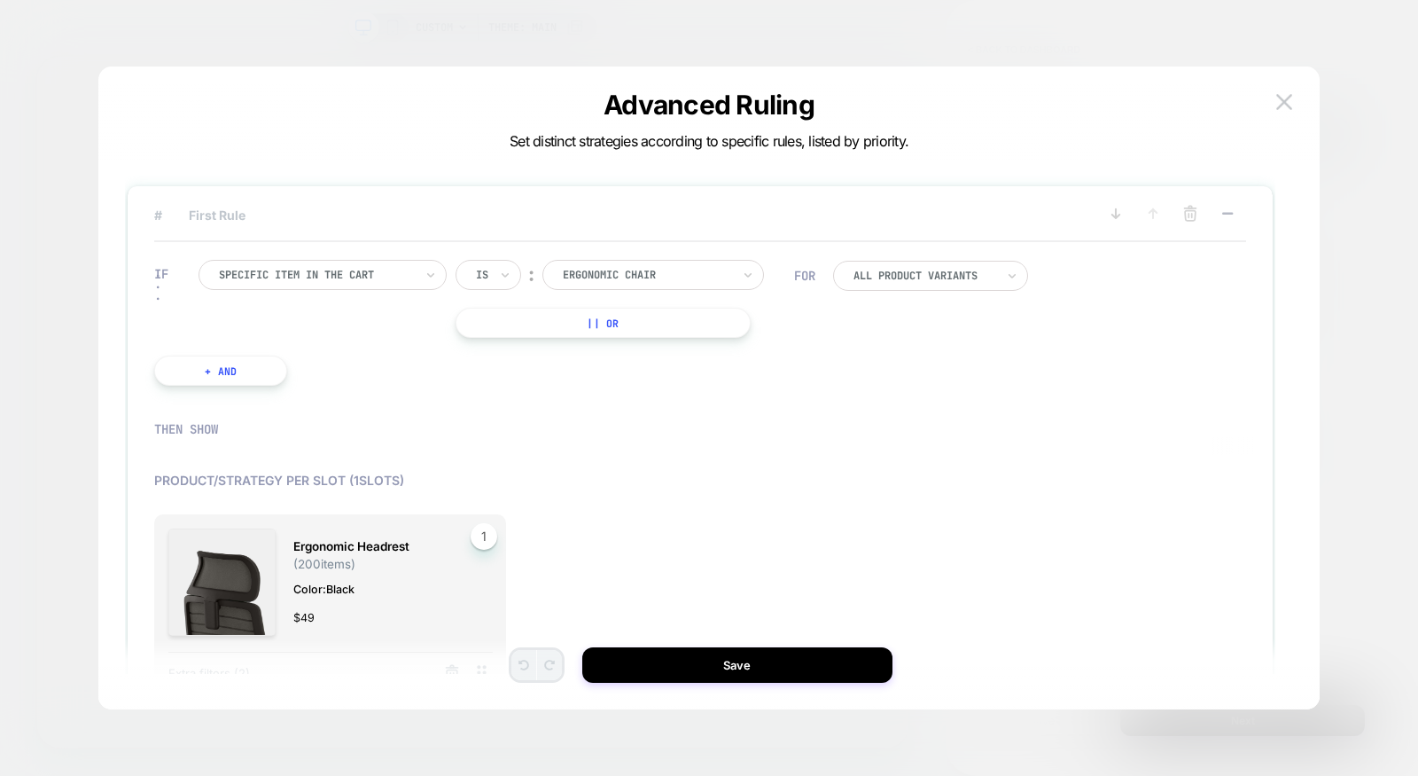
click at [232, 371] on button "+ And" at bounding box center [220, 370] width 133 height 30
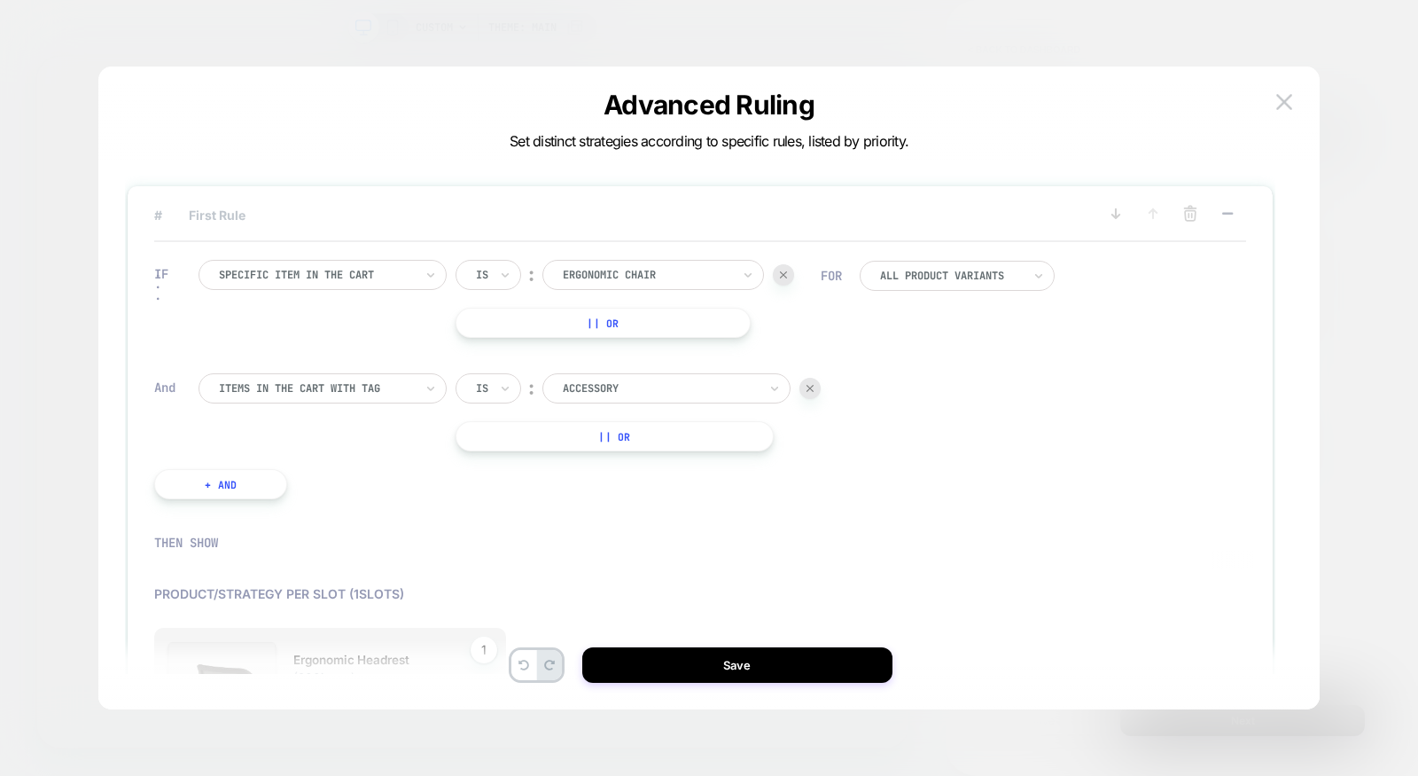
click at [347, 399] on div "Items in the cart with tag" at bounding box center [323, 388] width 248 height 30
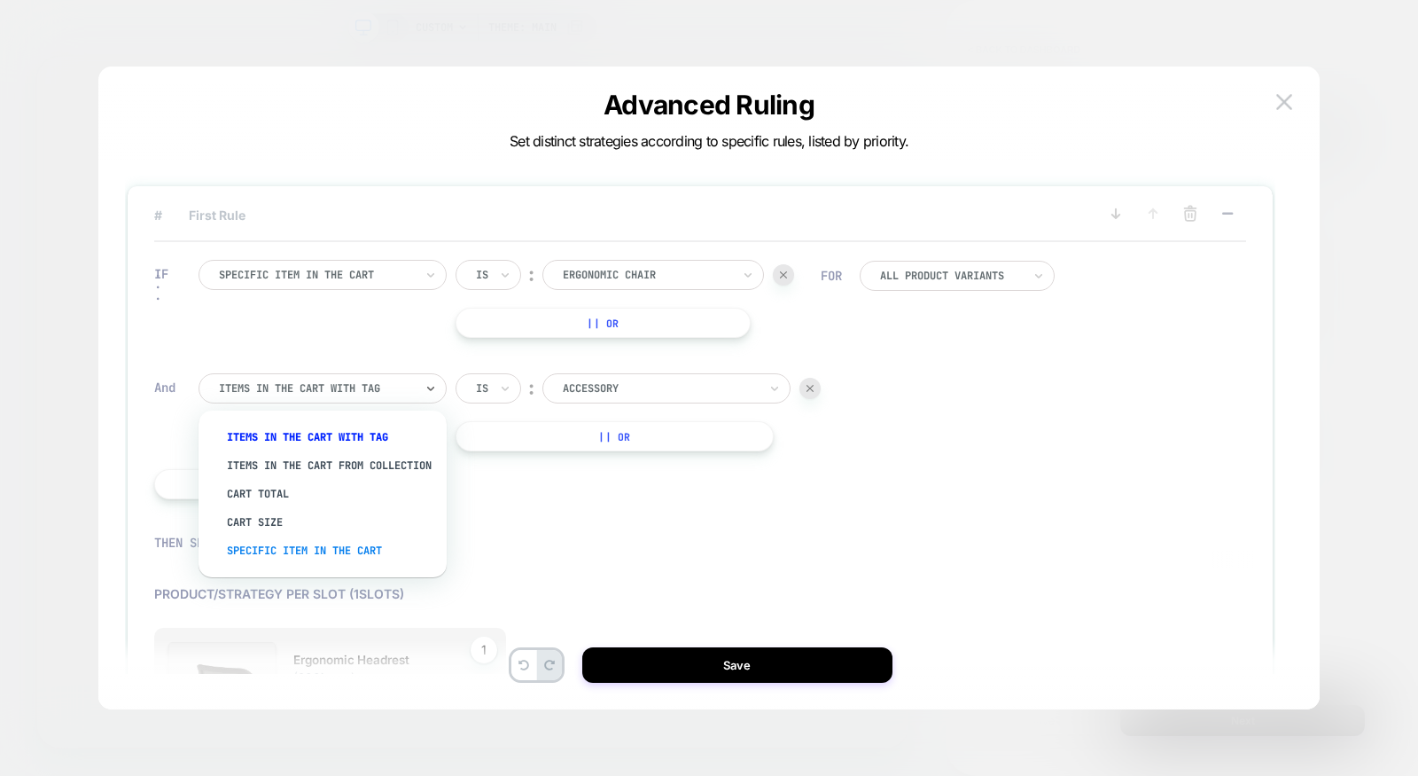
click at [285, 557] on div "Specific item in the cart" at bounding box center [331, 550] width 230 height 28
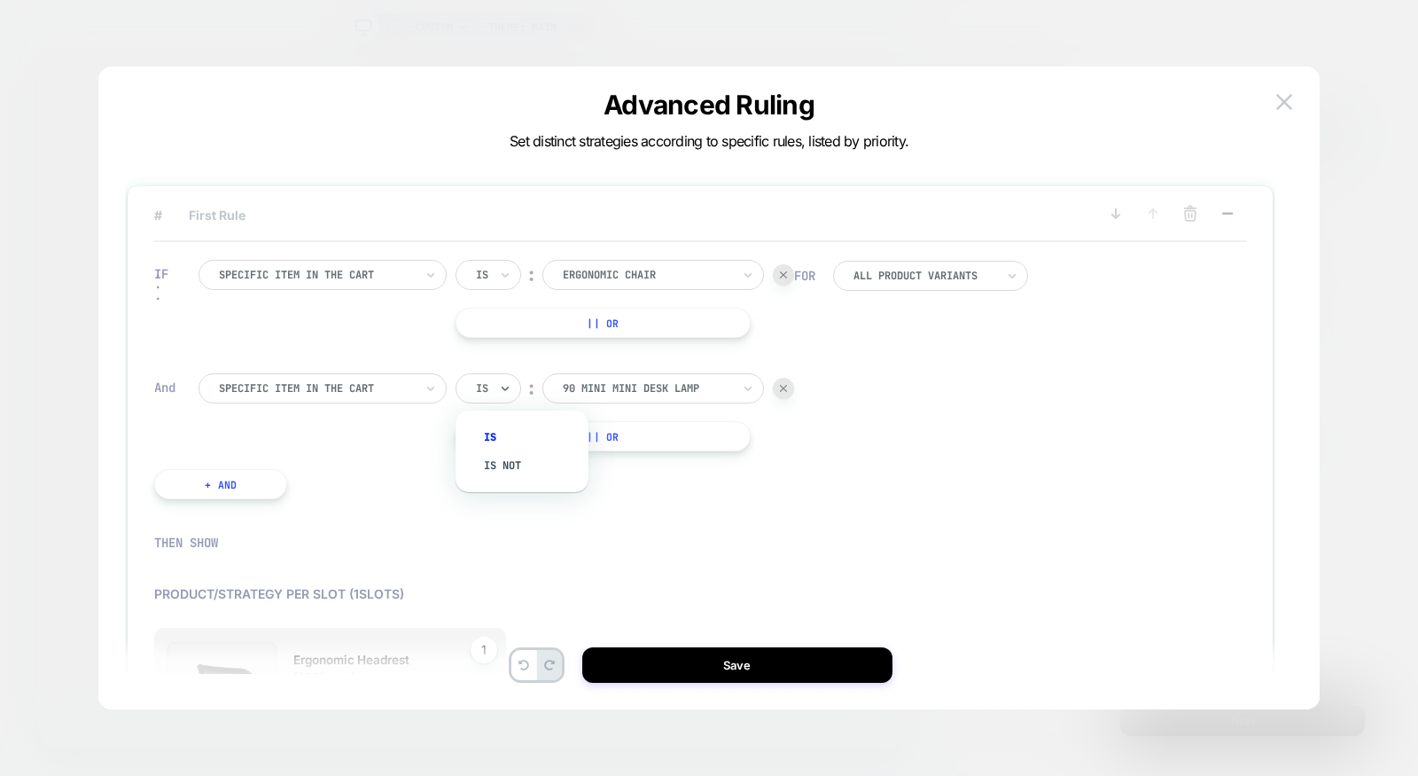
click at [480, 392] on input "text" at bounding box center [479, 388] width 7 height 16
click at [482, 468] on div "Is not" at bounding box center [530, 465] width 115 height 28
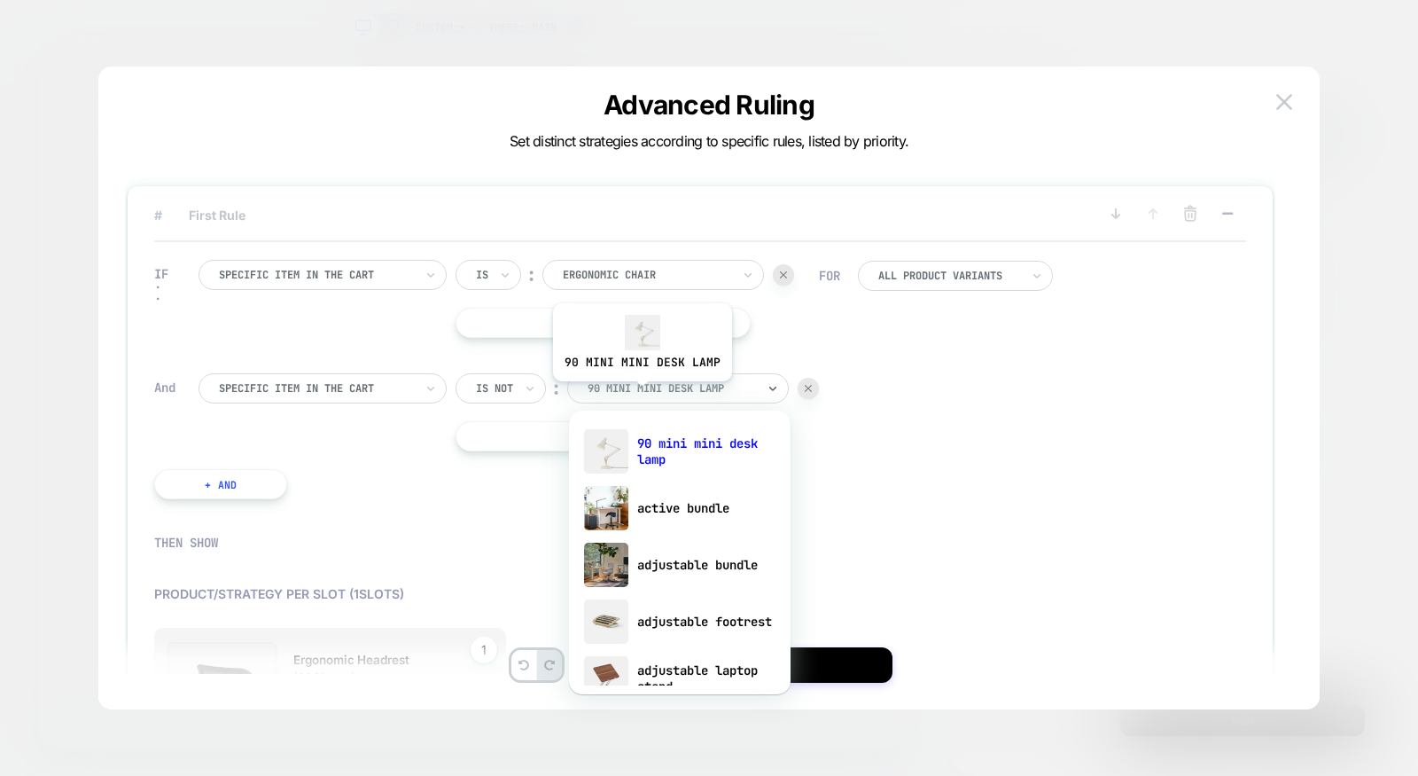
click at [640, 394] on div at bounding box center [672, 388] width 168 height 16
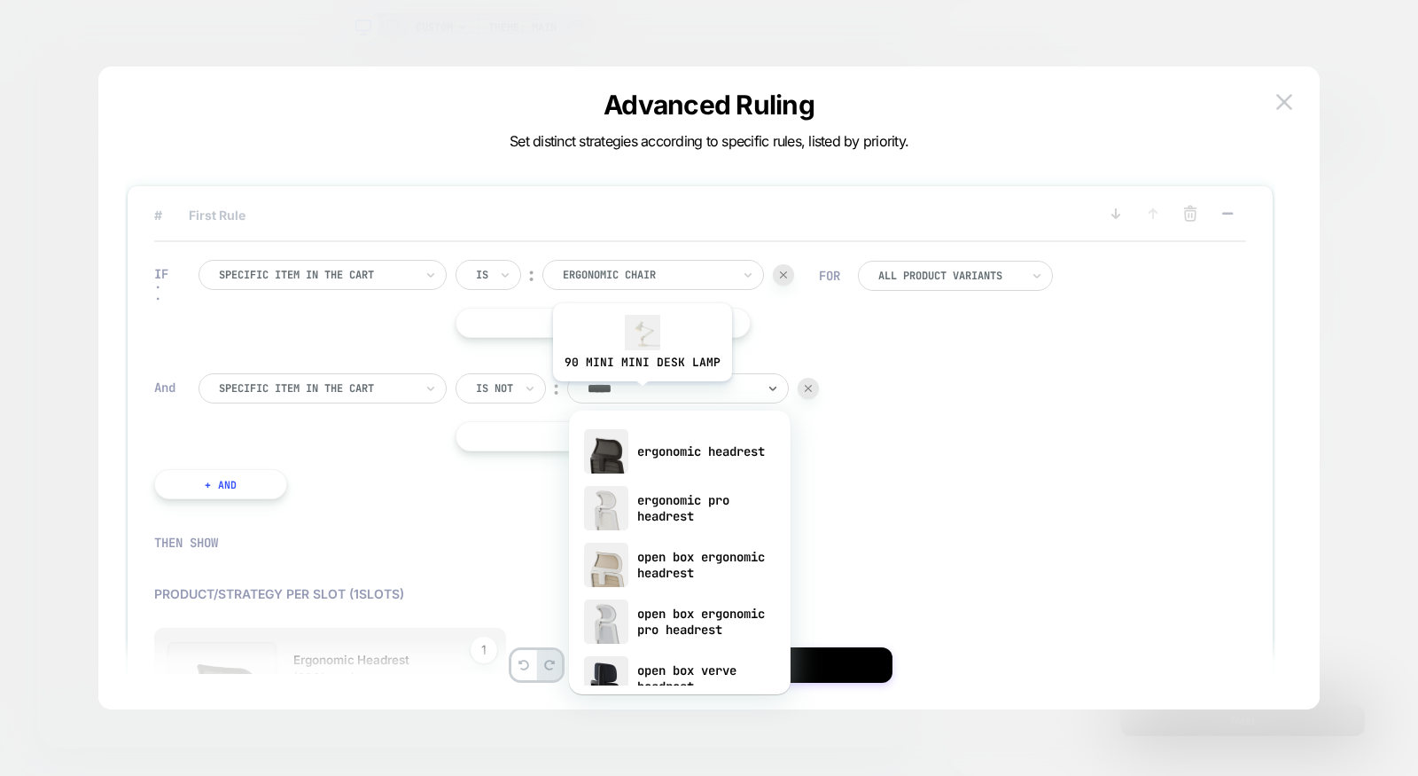
type input "******"
click at [711, 449] on div "ergonomic headrest" at bounding box center [680, 451] width 204 height 57
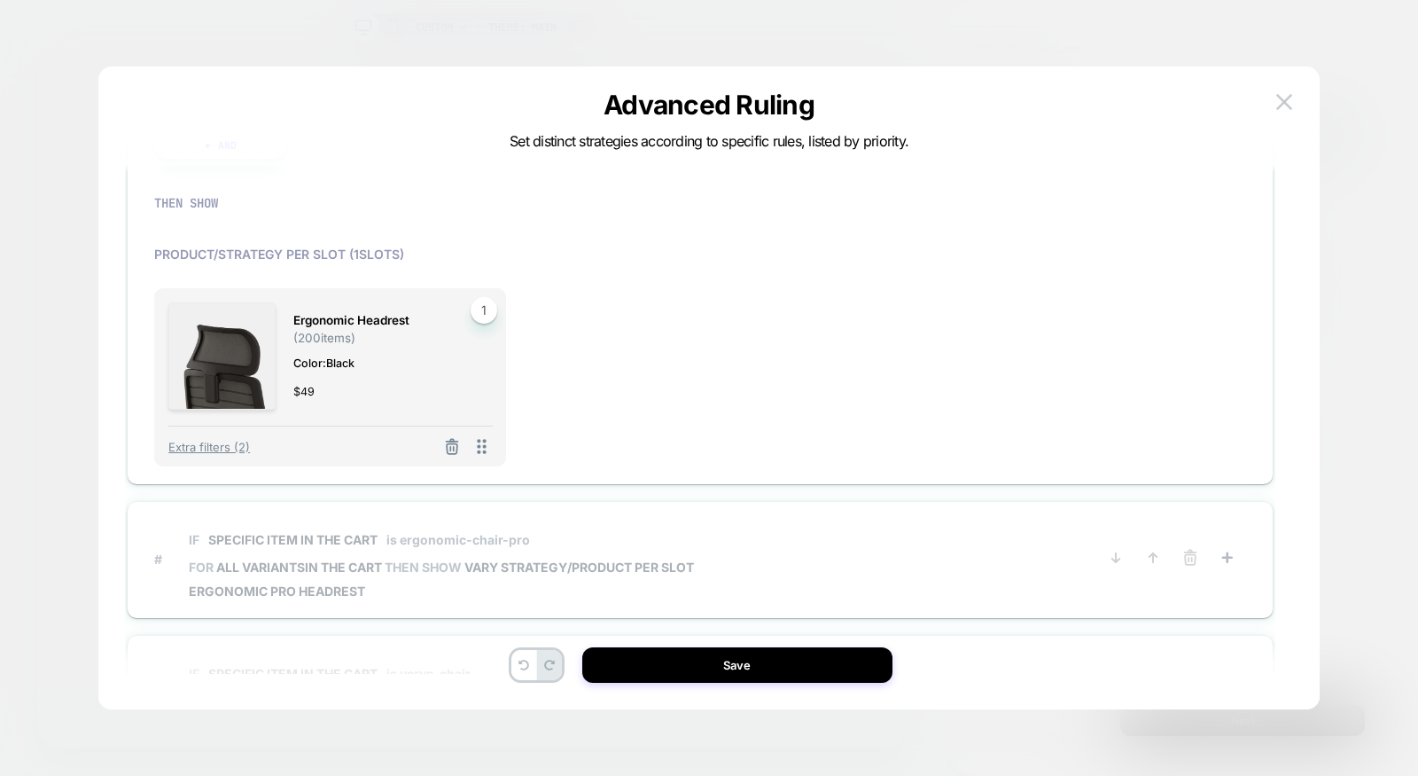
scroll to position [228, 0]
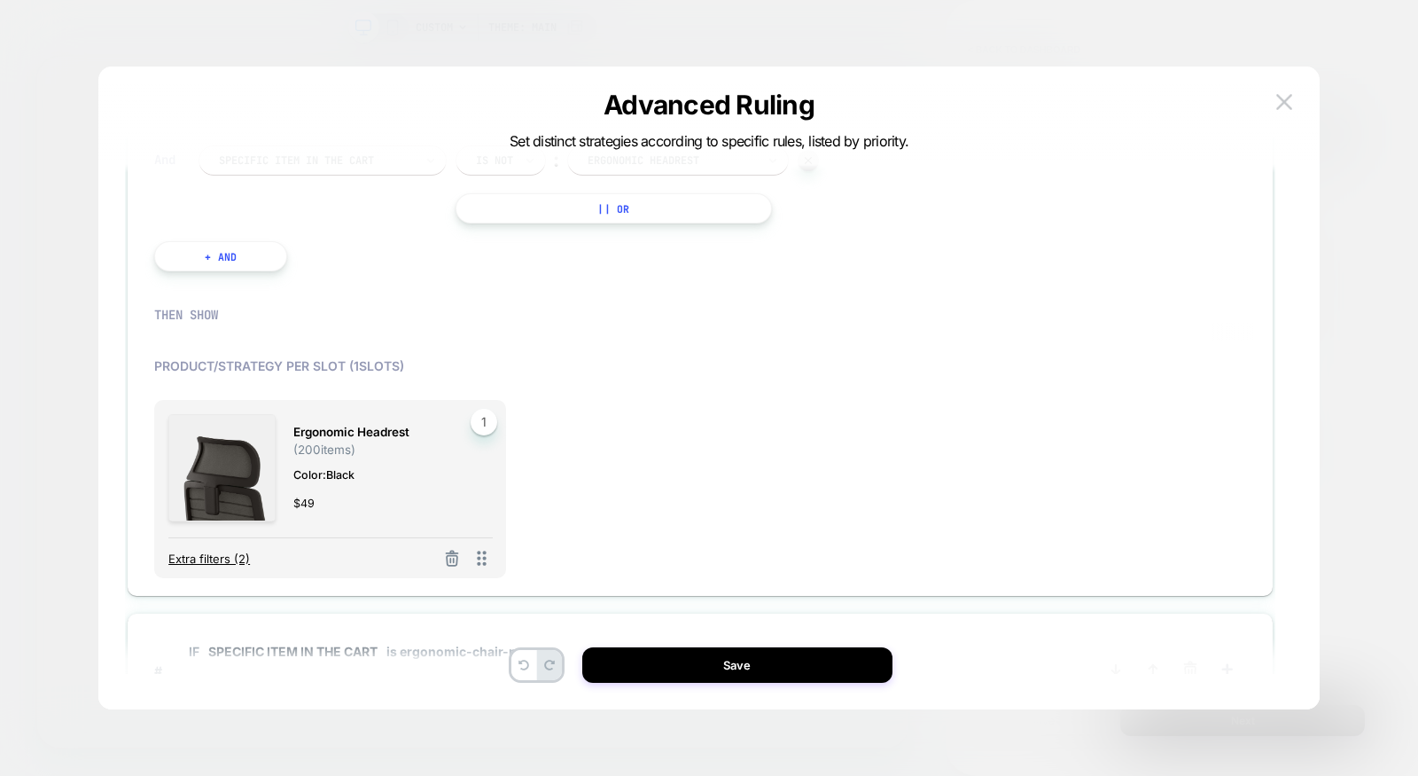
click at [204, 554] on span "Extra filters (2)" at bounding box center [209, 558] width 82 height 14
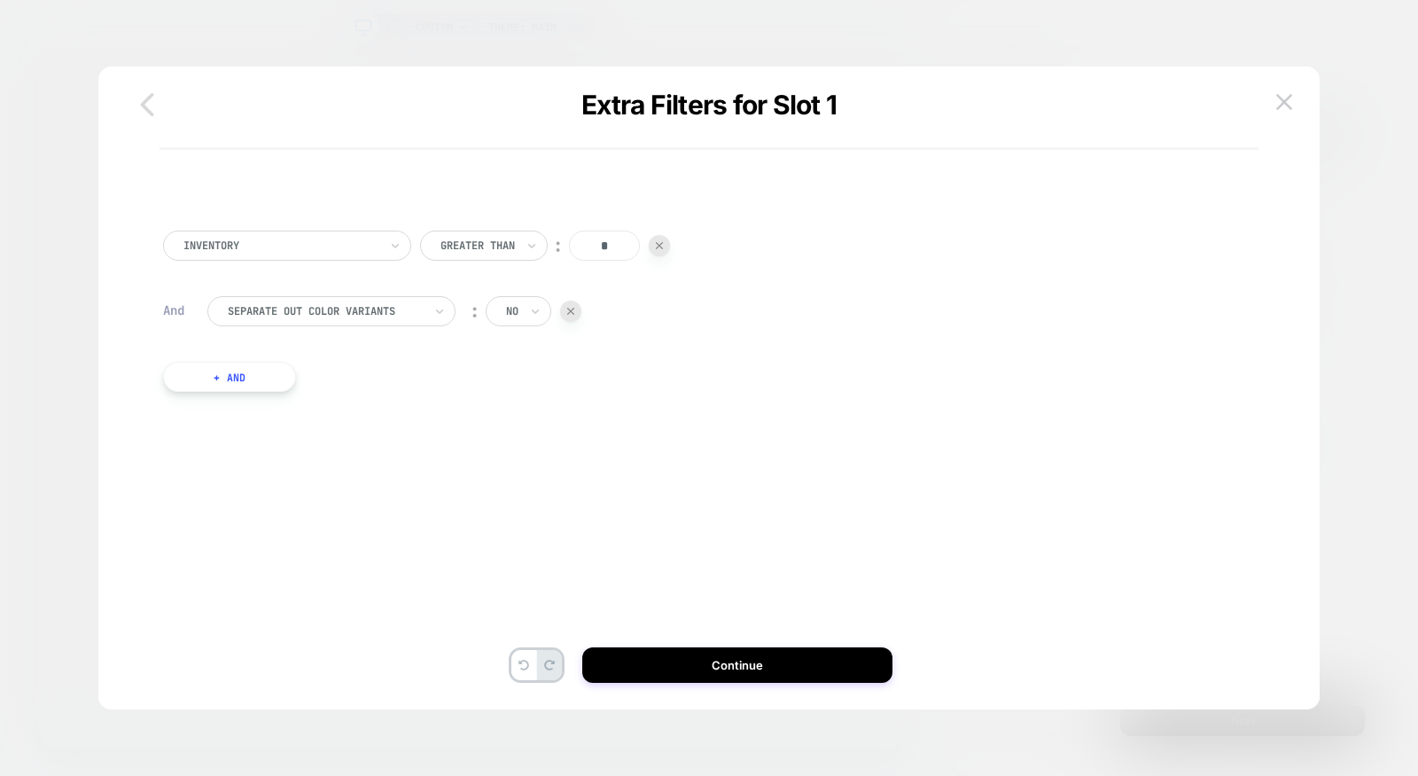
click at [149, 100] on icon "button" at bounding box center [146, 104] width 35 height 35
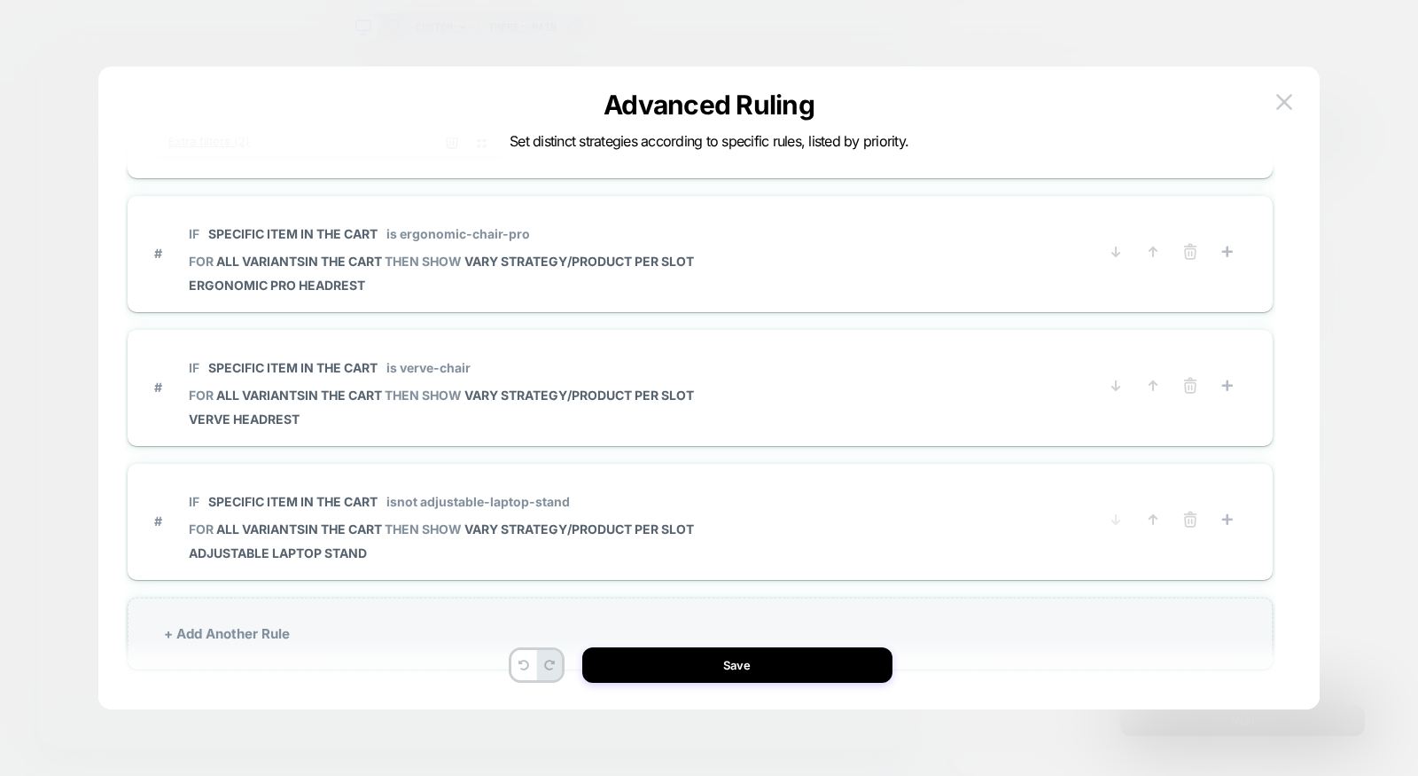
scroll to position [653, 0]
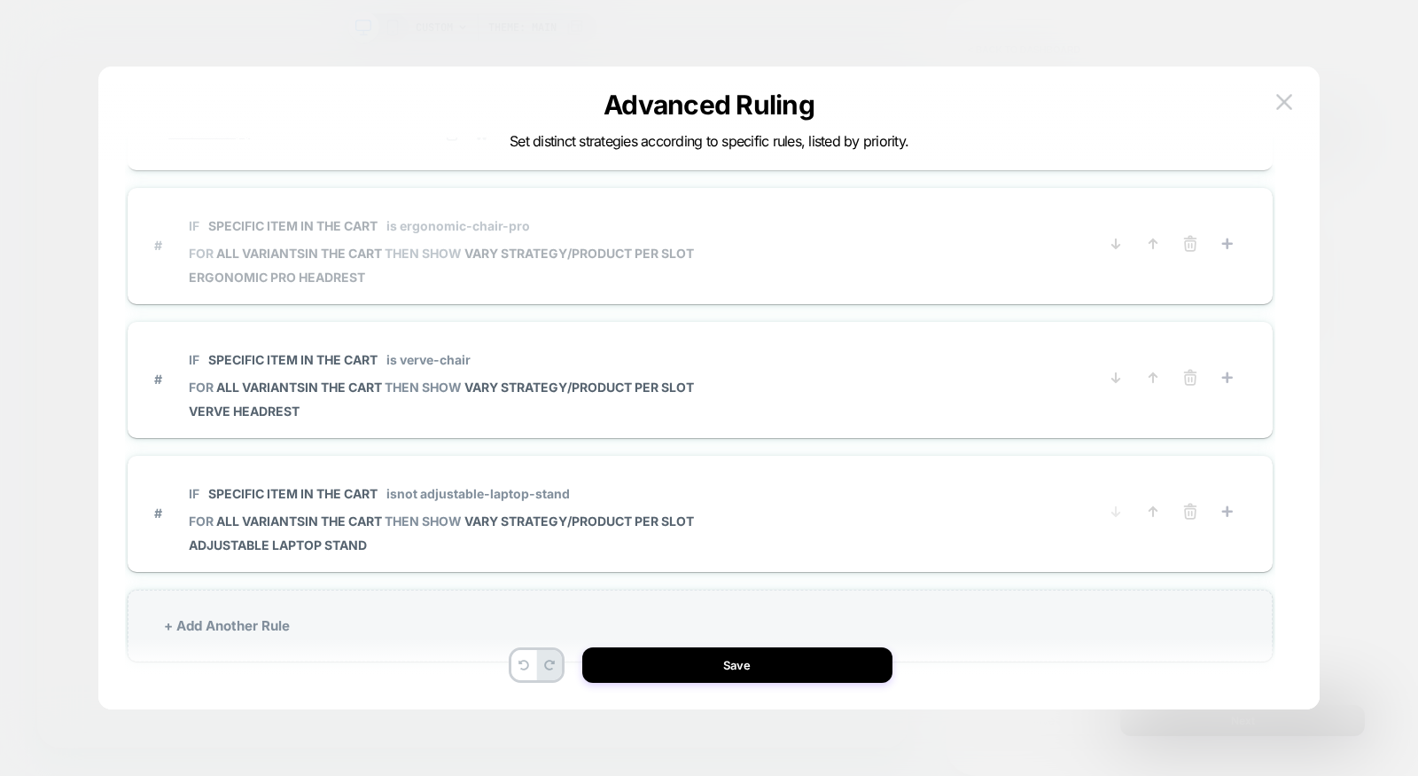
click at [711, 216] on span "# IF Specific item in the cart is ergonomic-chair-pro FOR all variants IN THE C…" at bounding box center [625, 245] width 943 height 79
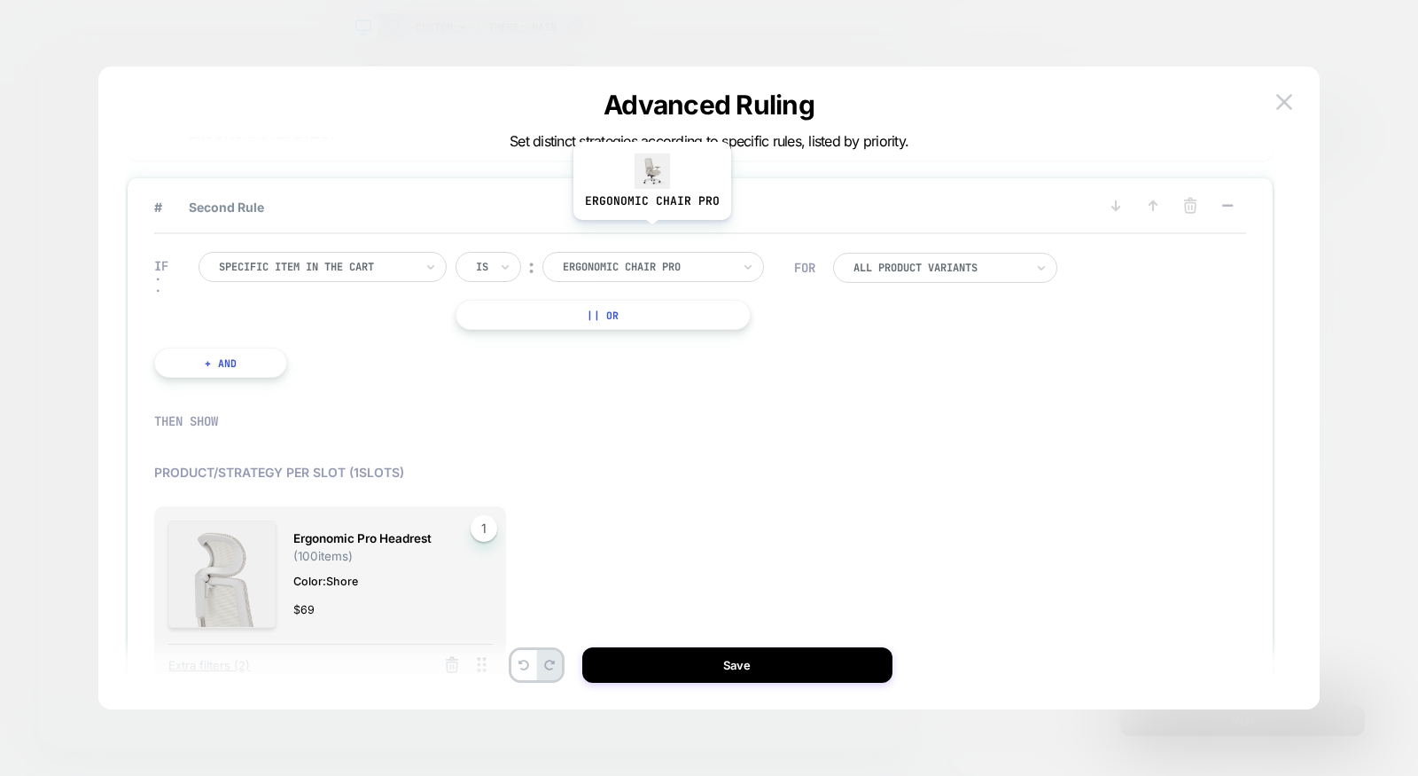
scroll to position [168, 0]
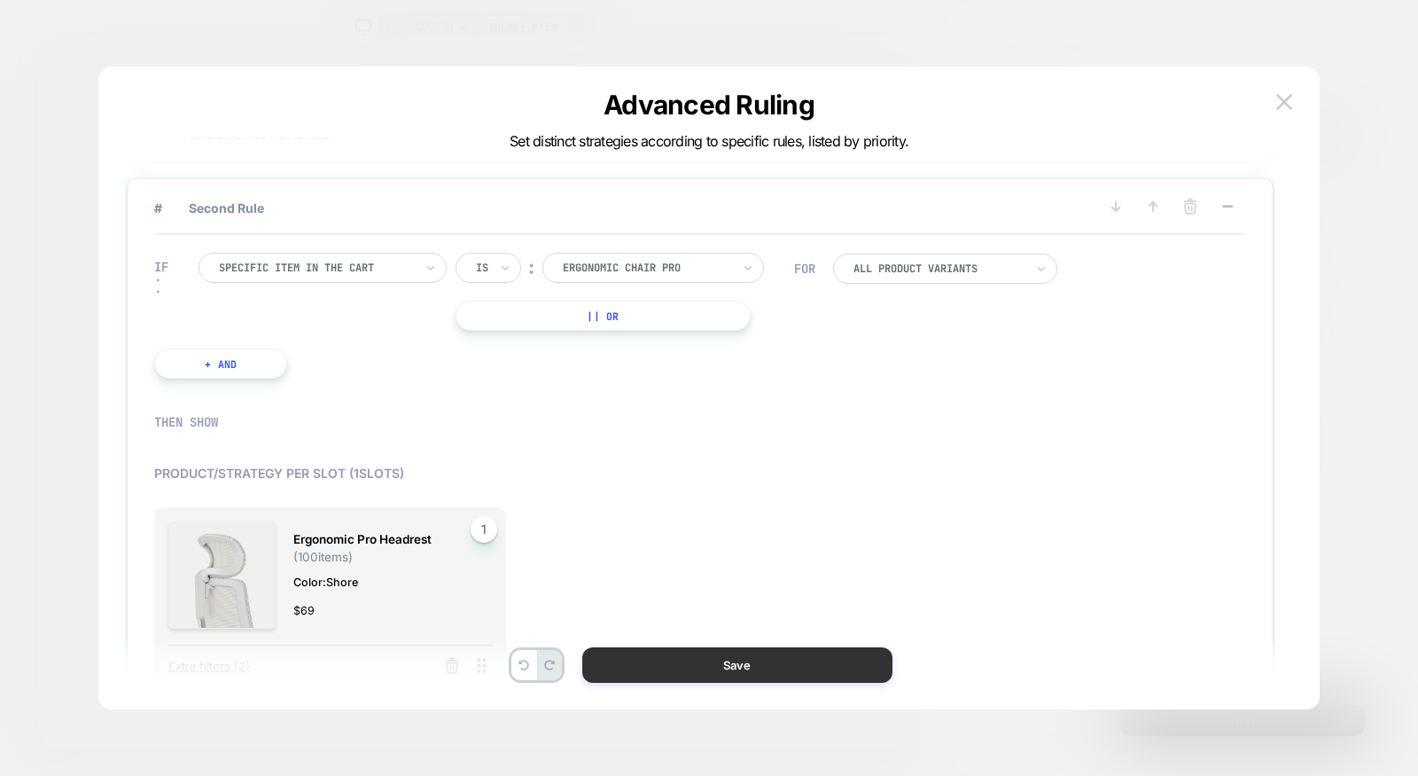
click at [712, 668] on button "Save" at bounding box center [737, 664] width 310 height 35
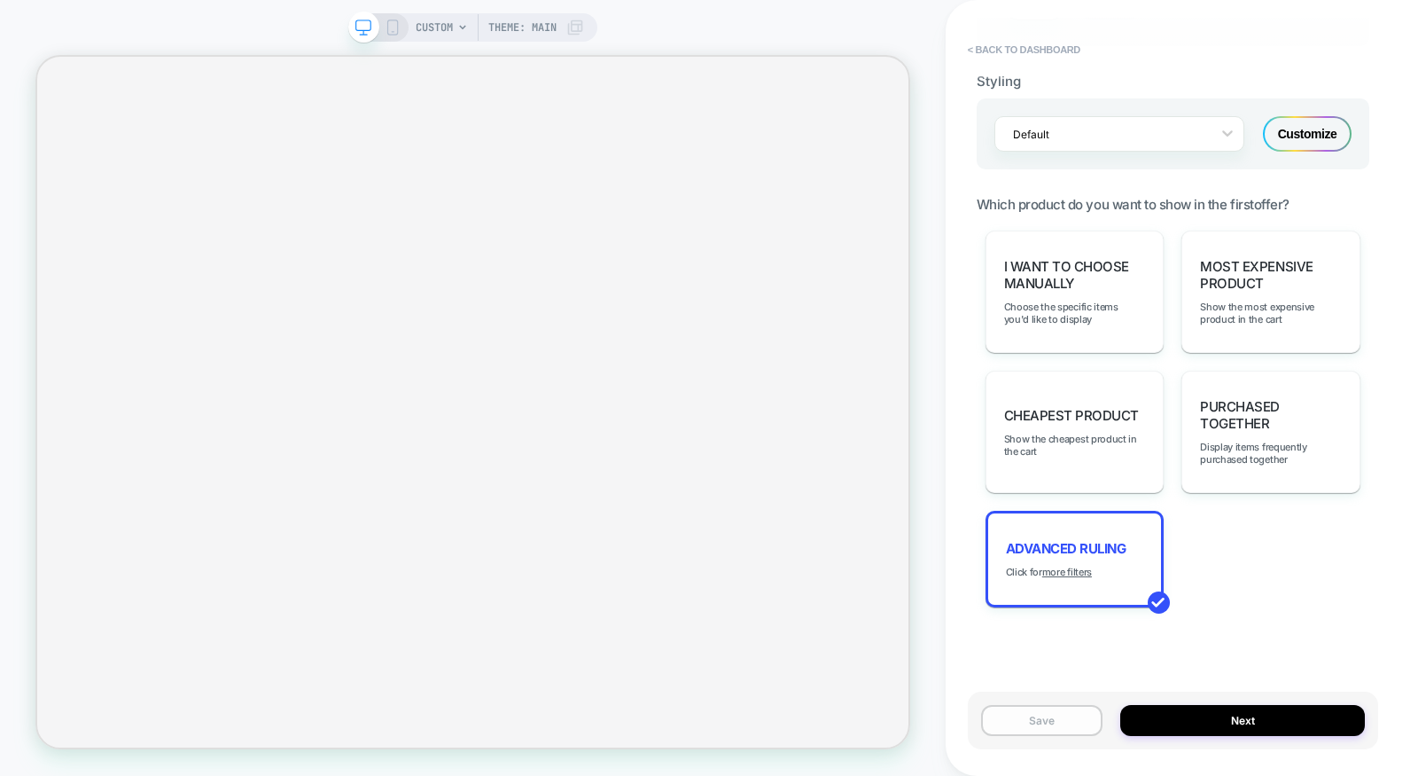
click at [1021, 725] on button "Save" at bounding box center [1042, 720] width 122 height 31
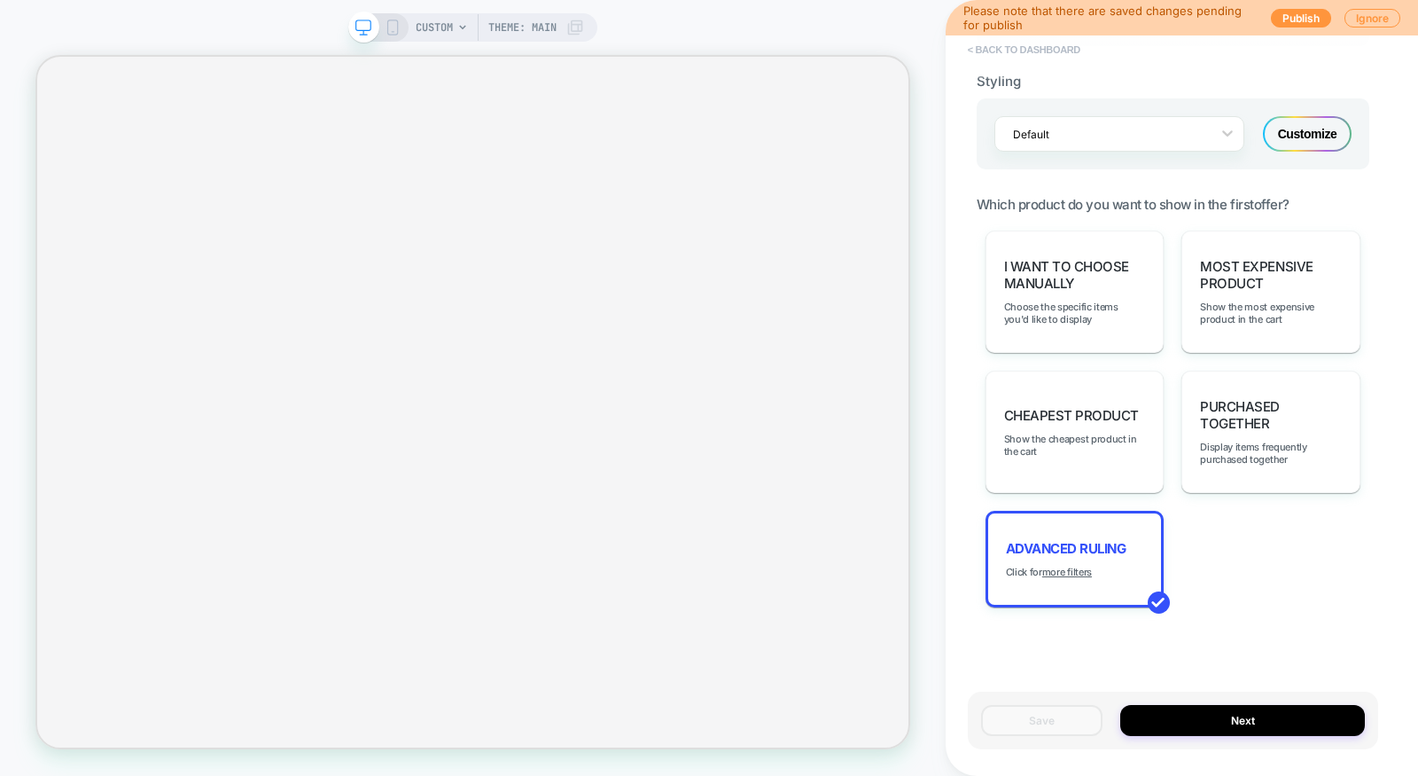
click at [1074, 49] on button "< back to dashboard" at bounding box center [1024, 49] width 130 height 28
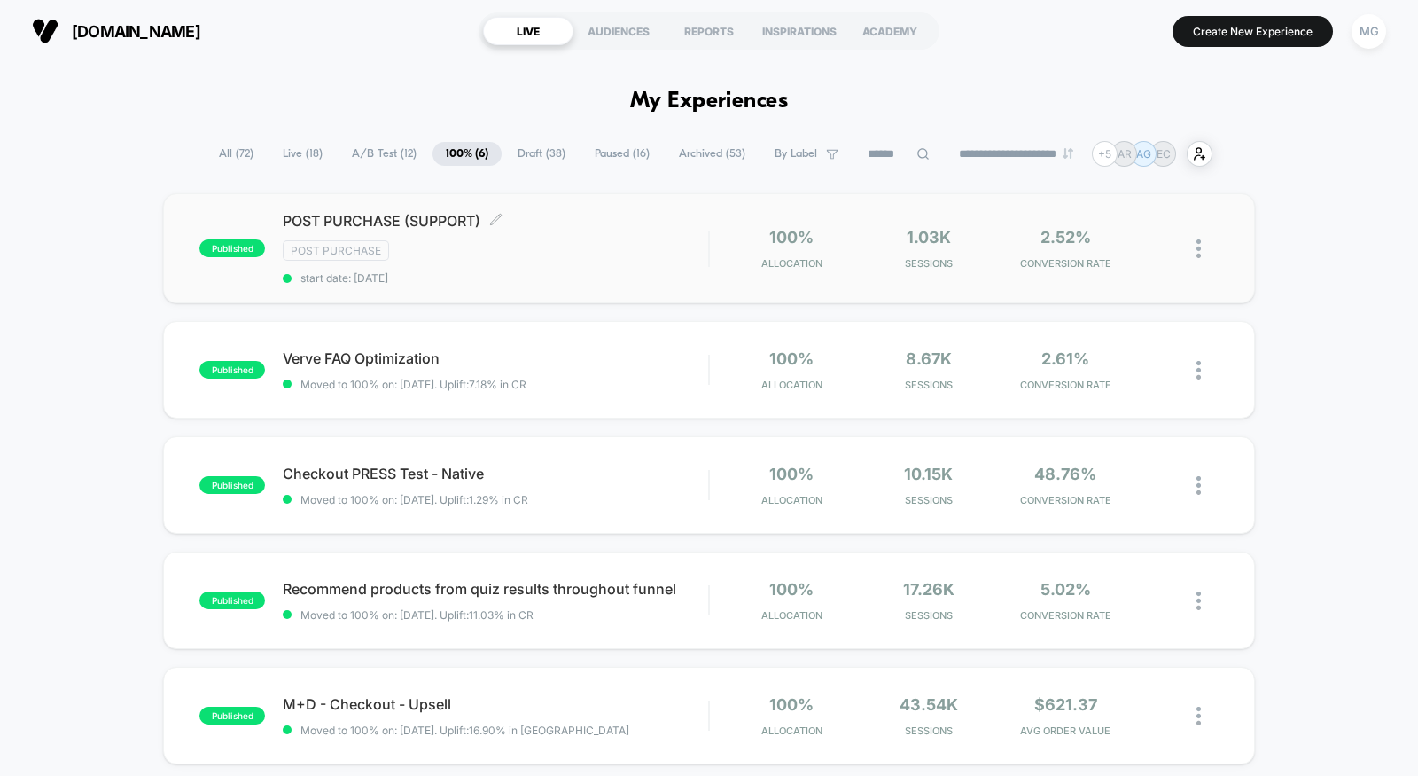
click at [557, 268] on div "POST PURCHASE (SUPPORT) Click to edit experience details Click to edit experien…" at bounding box center [496, 248] width 426 height 73
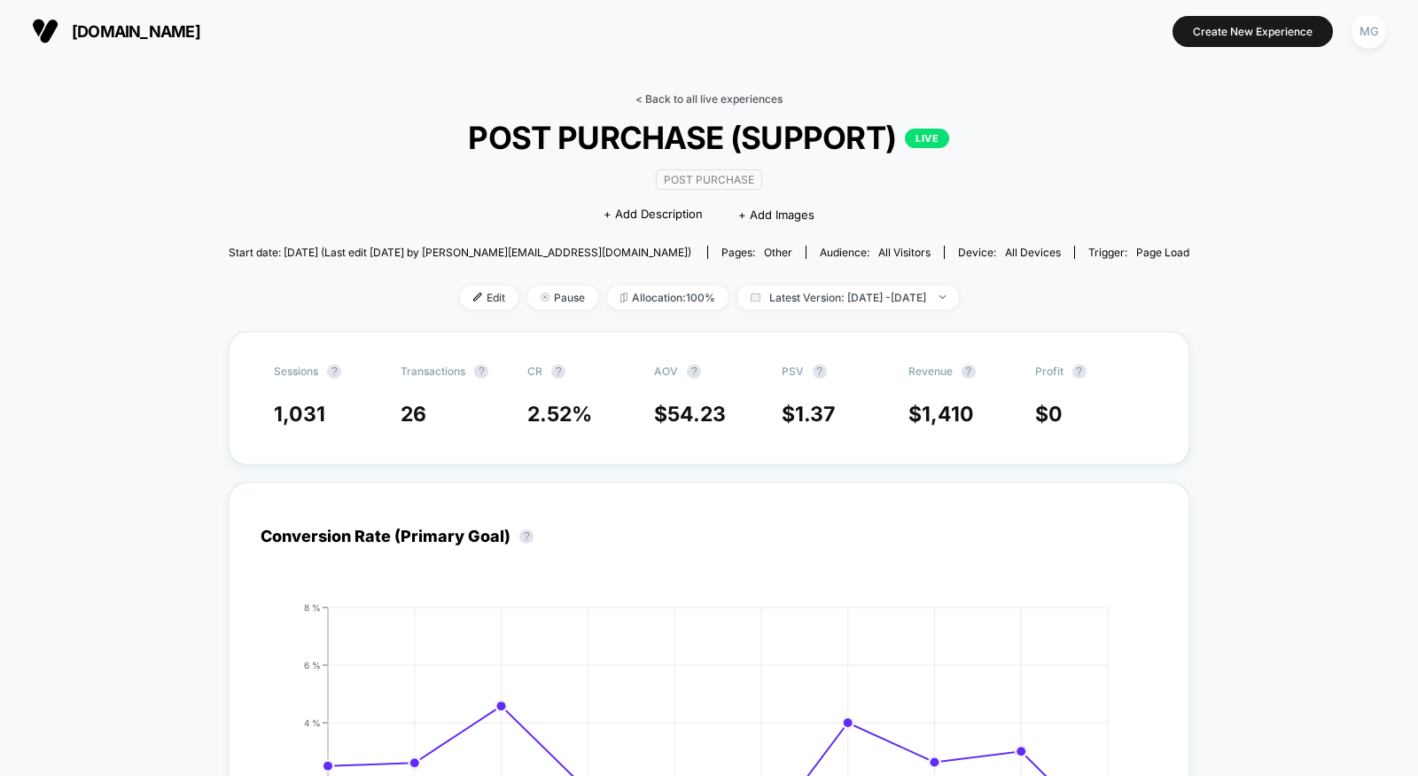
click at [754, 100] on link "< Back to all live experiences" at bounding box center [709, 98] width 147 height 13
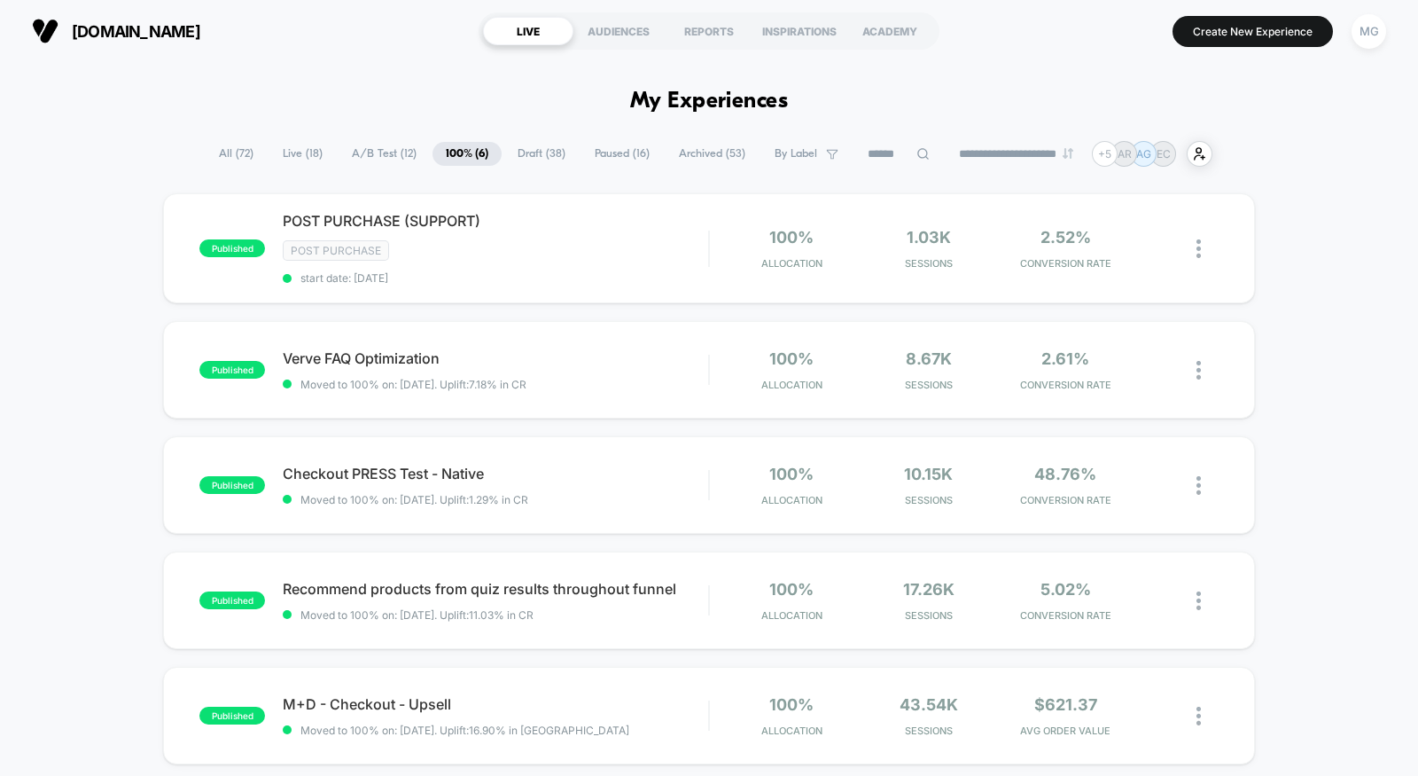
click at [400, 157] on span "A/B Test ( 12 )" at bounding box center [384, 154] width 91 height 24
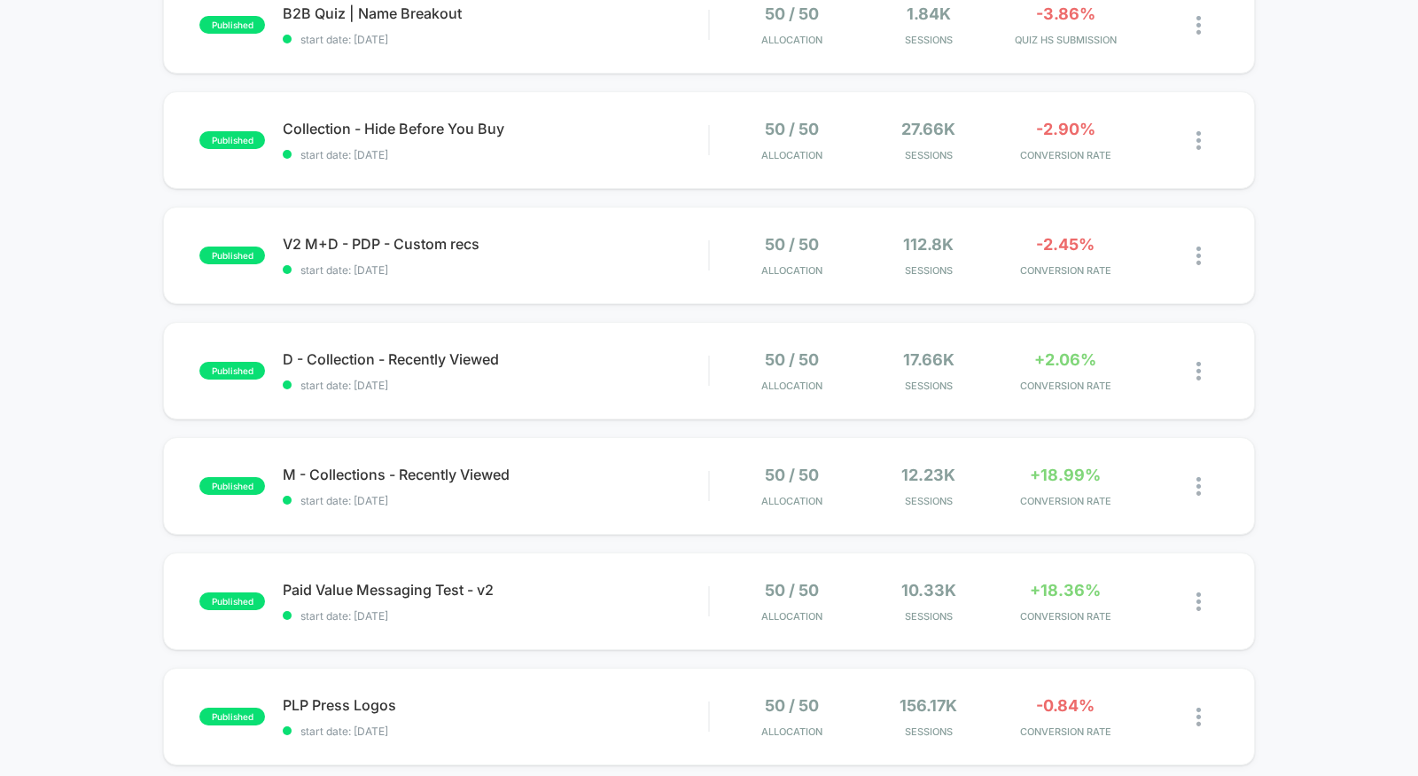
scroll to position [447, 0]
click at [612, 478] on span "M - Collections - Recently Viewed Click to edit experience details" at bounding box center [496, 475] width 426 height 18
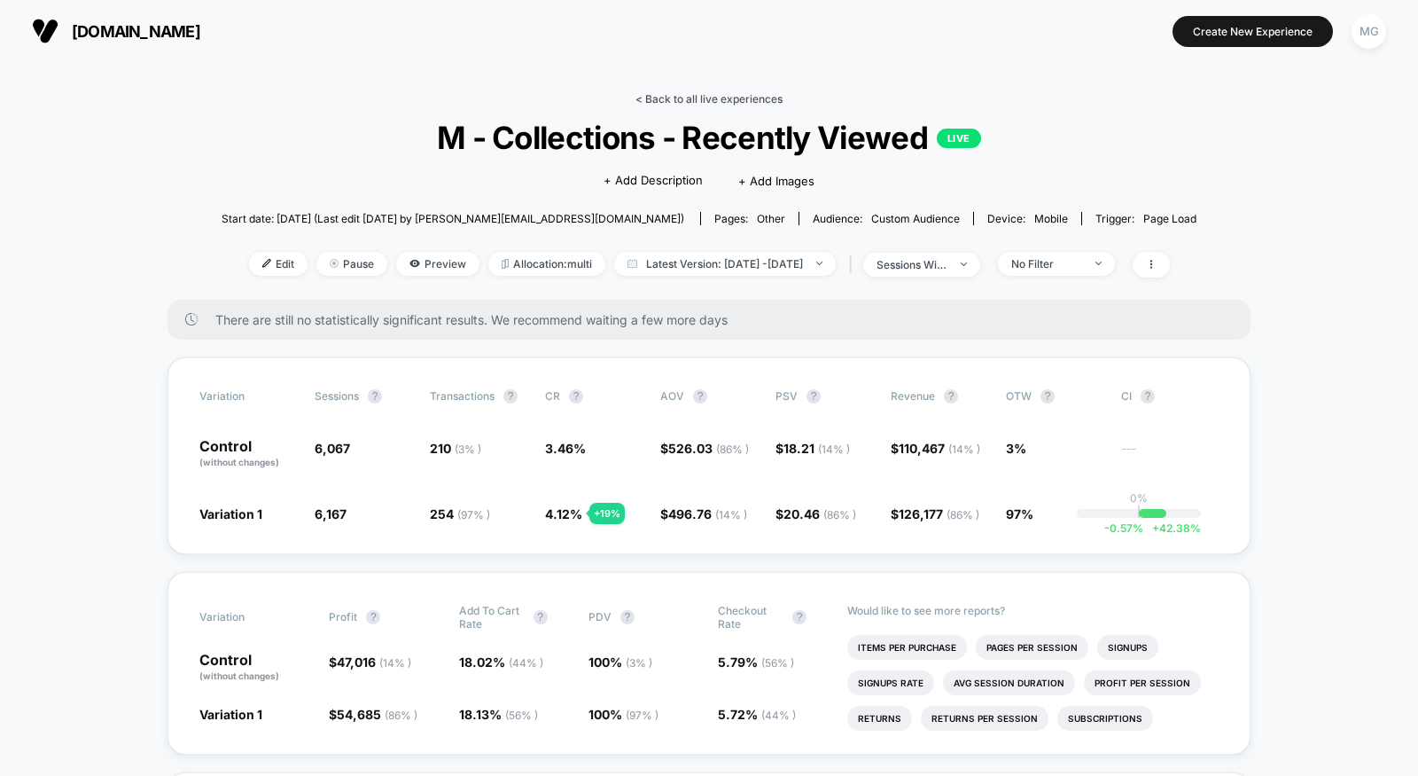
click at [699, 97] on link "< Back to all live experiences" at bounding box center [709, 98] width 147 height 13
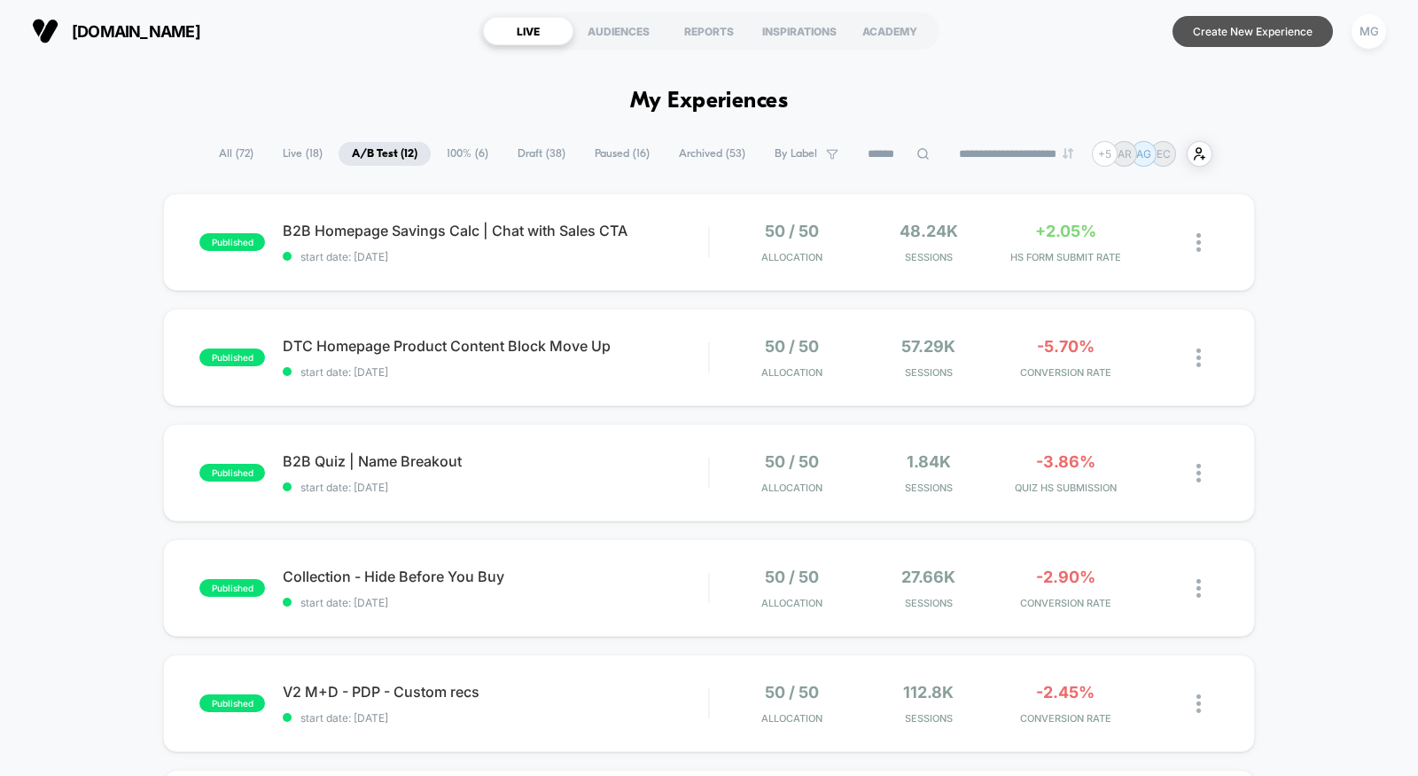
click at [1229, 30] on button "Create New Experience" at bounding box center [1253, 31] width 160 height 31
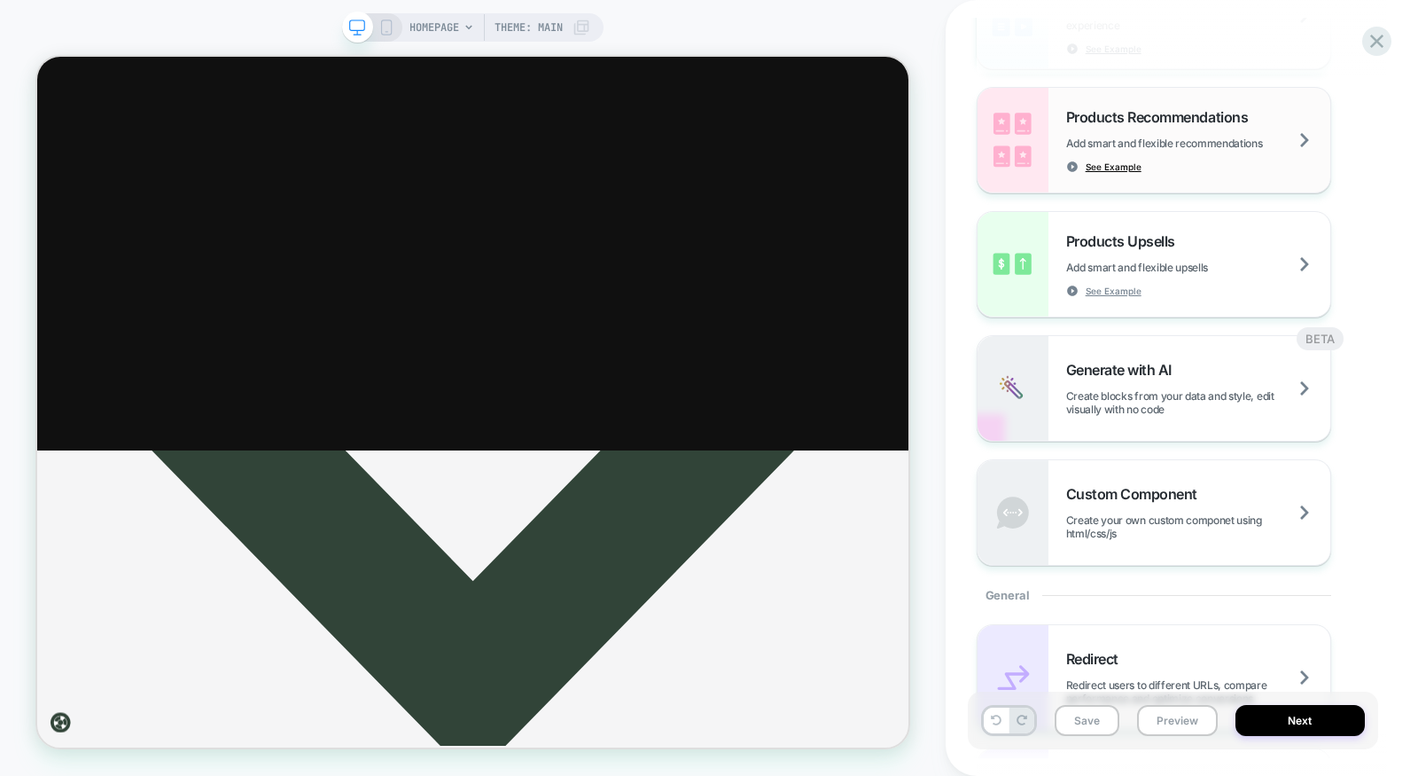
scroll to position [344, 0]
click at [1101, 387] on div "Generate with AI Create blocks from your data and style, edit visually with no …" at bounding box center [1198, 390] width 264 height 55
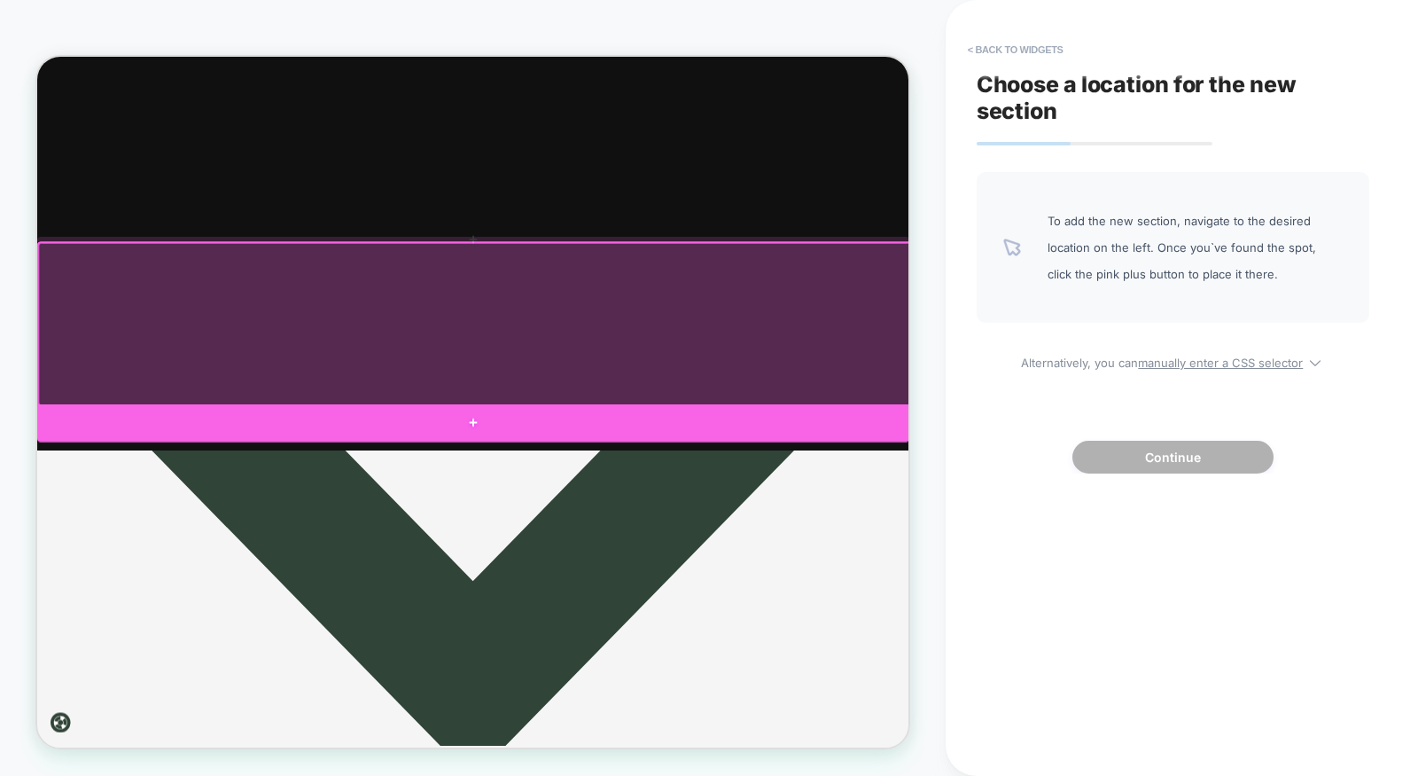
click at [1073, 541] on div at bounding box center [618, 544] width 1163 height 50
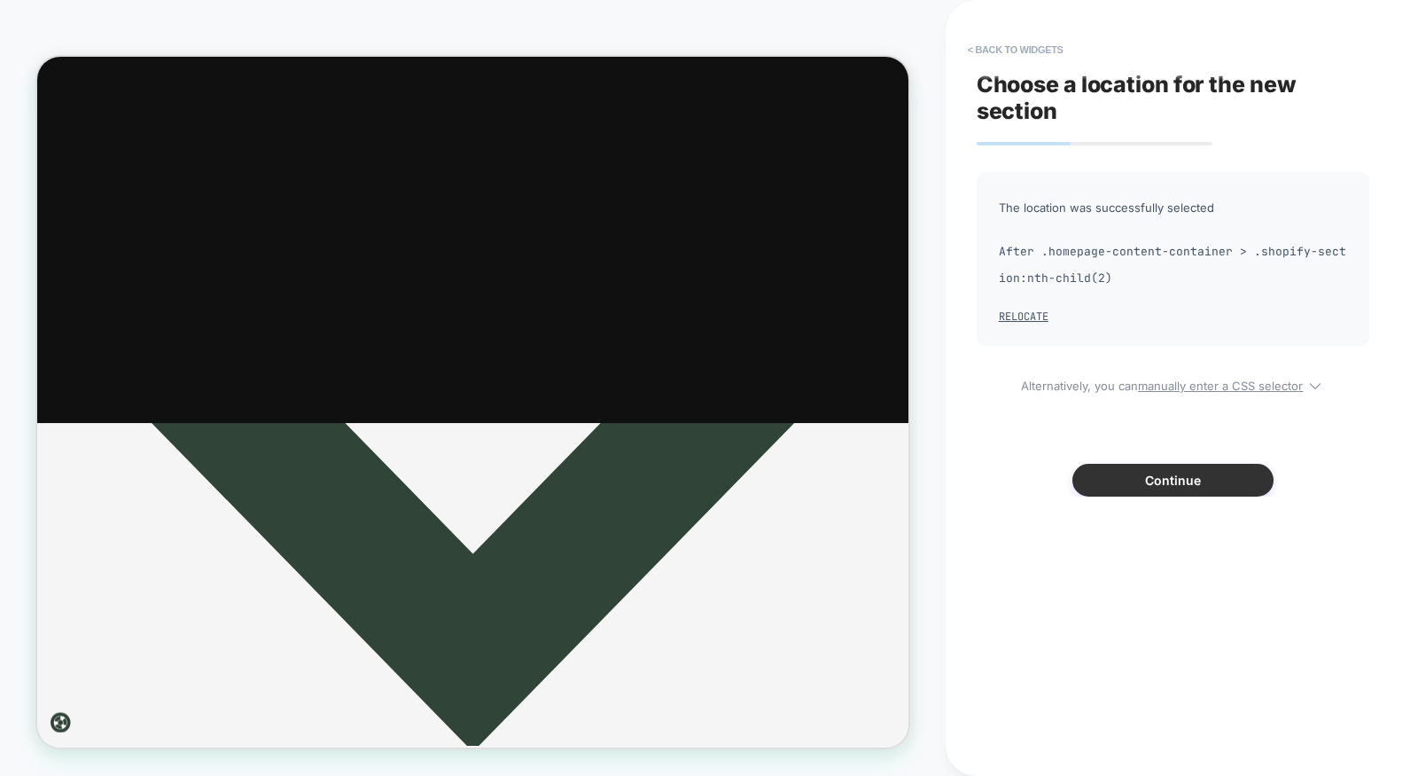
click at [1152, 475] on button "Continue" at bounding box center [1173, 480] width 201 height 33
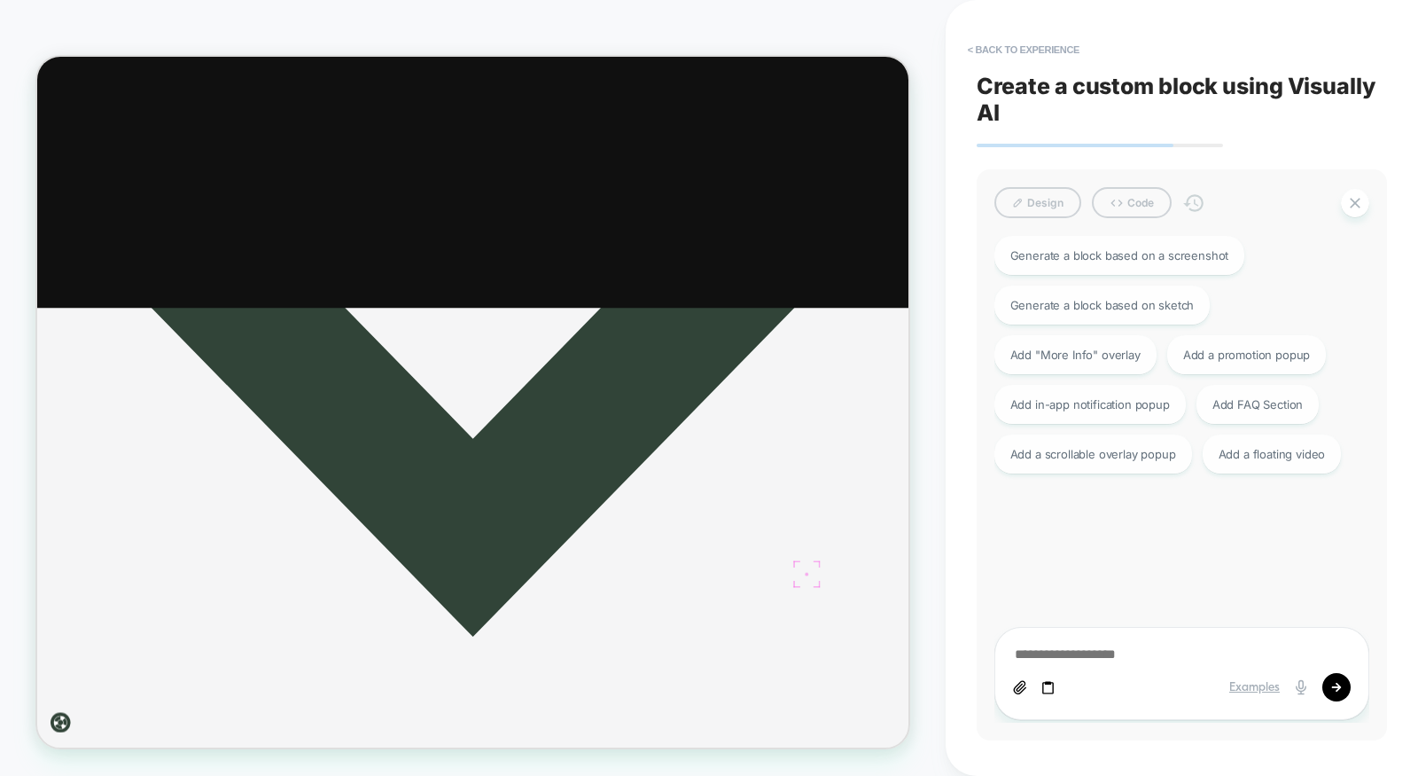
scroll to position [582, 0]
click at [1231, 403] on div "Add FAQ Section" at bounding box center [1258, 402] width 122 height 39
type textarea "*"
type textarea "**********"
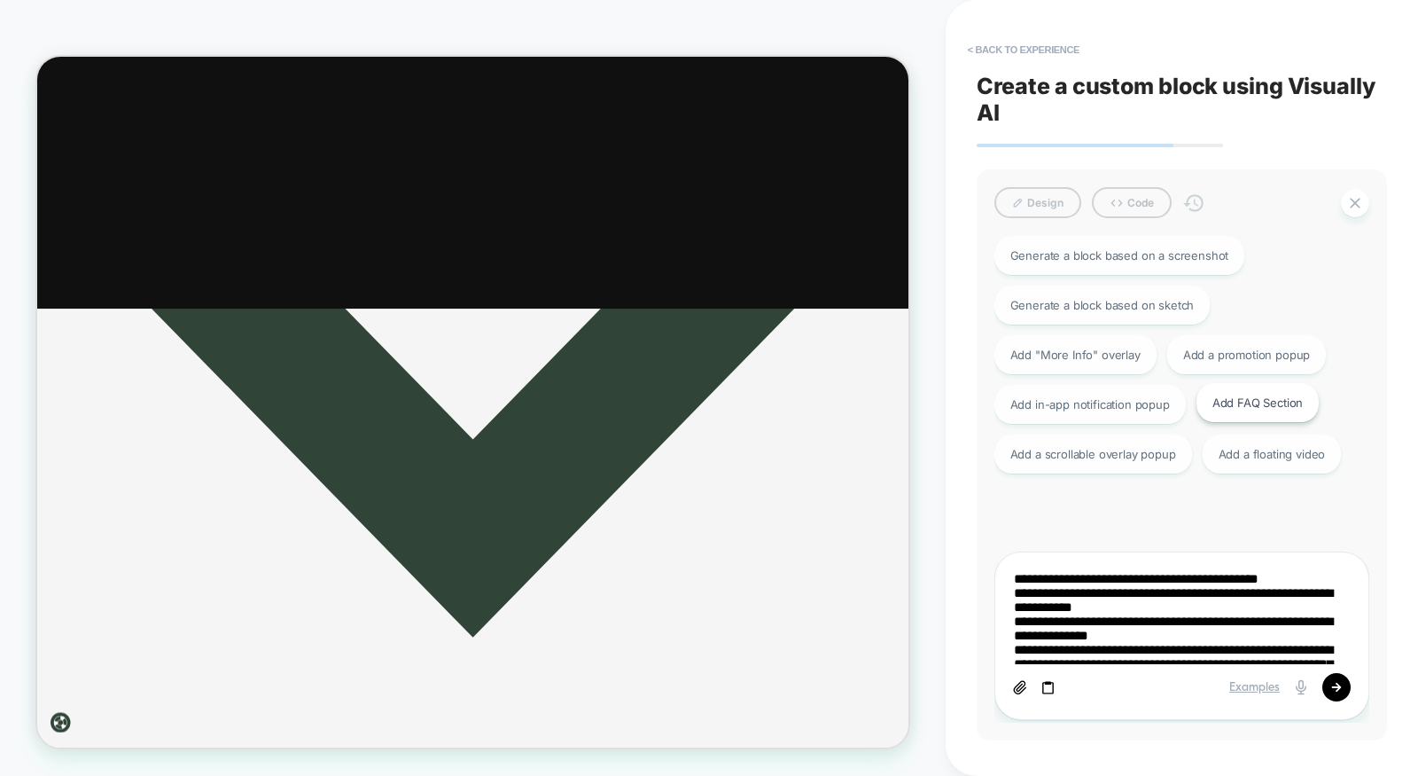
type textarea "*"
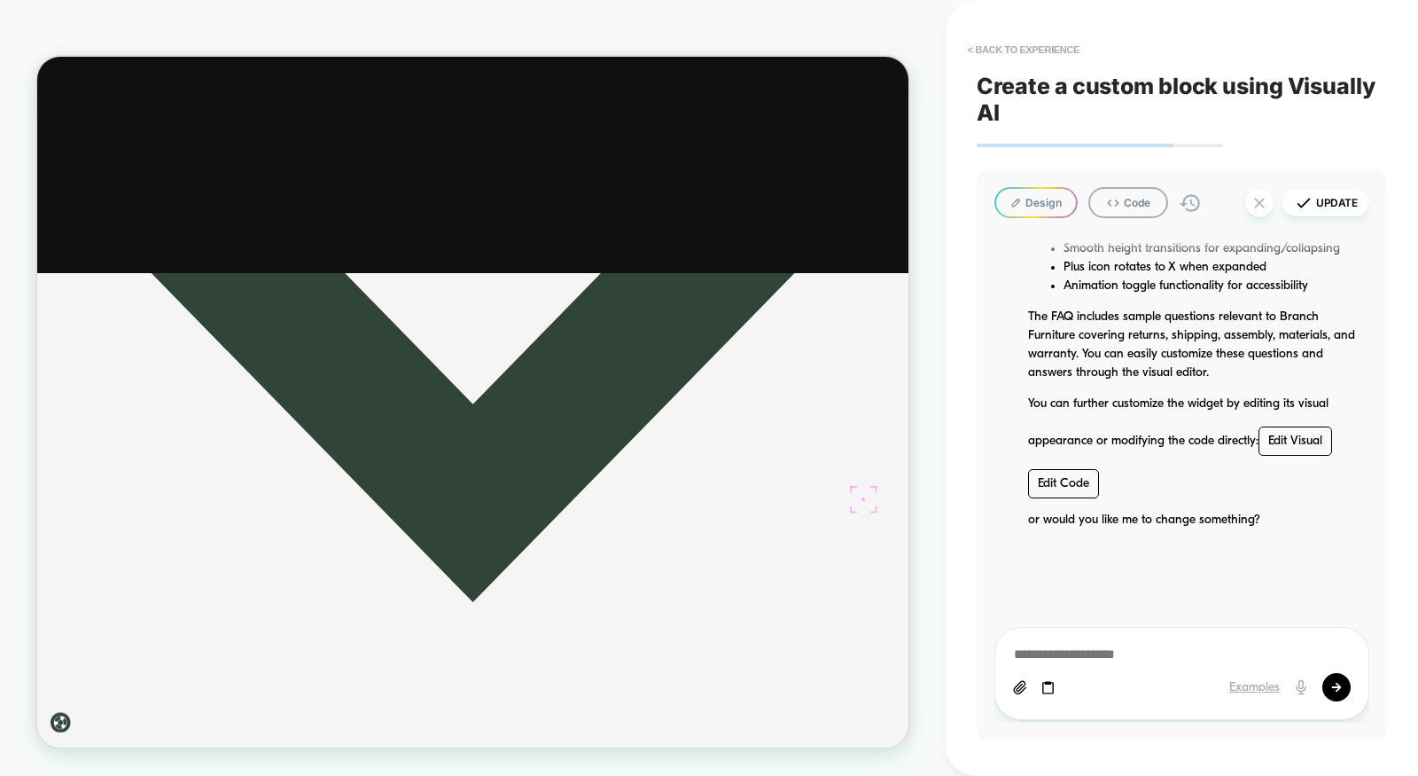
scroll to position [648, 0]
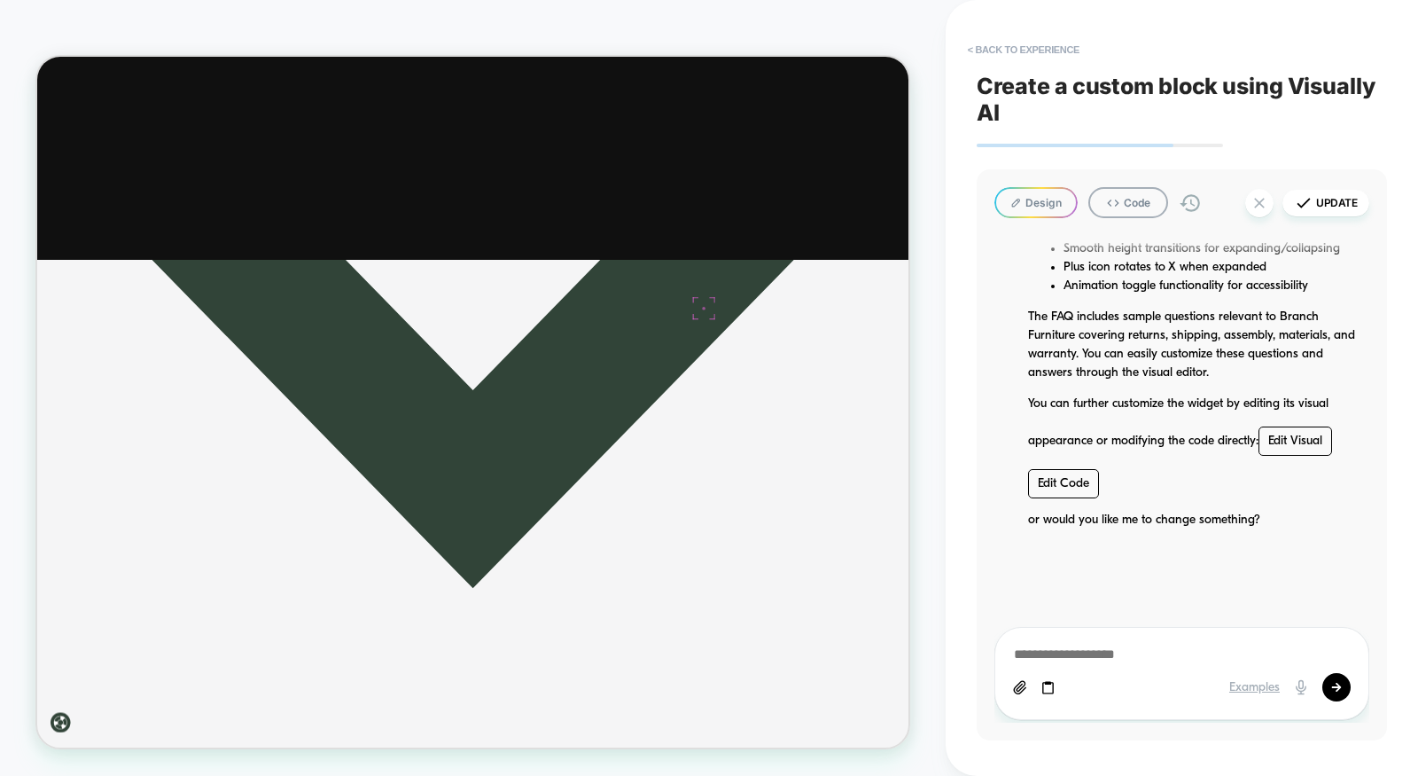
click at [1033, 207] on button "Design" at bounding box center [1036, 202] width 83 height 31
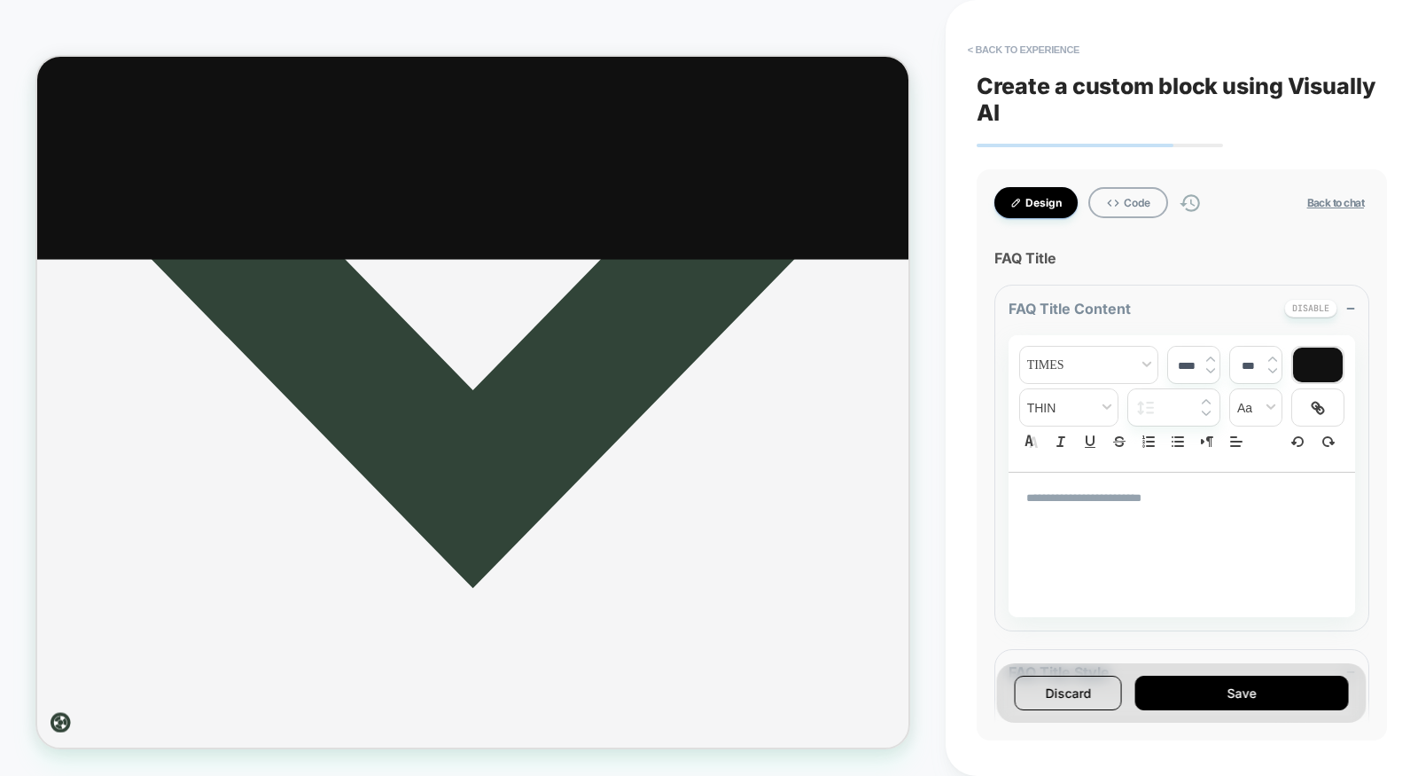
scroll to position [324, 0]
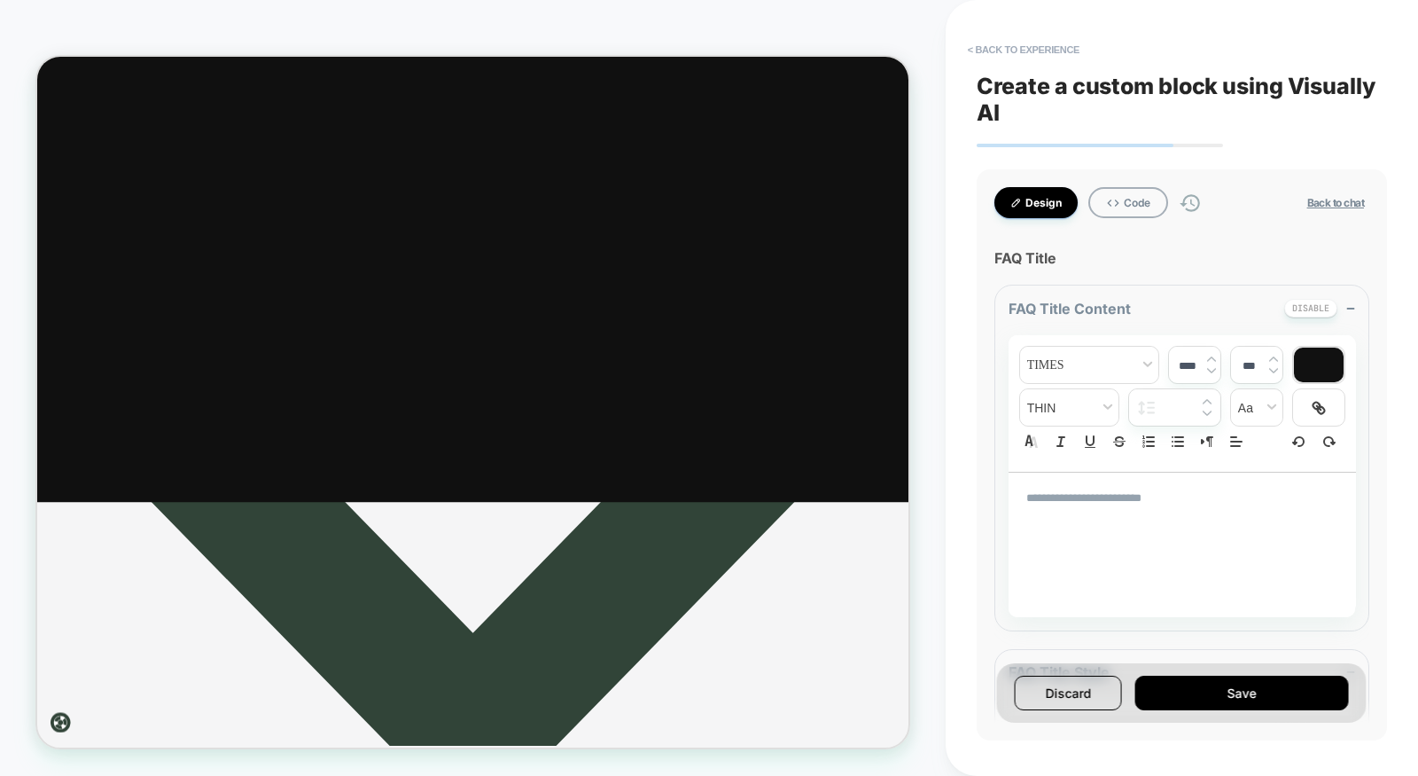
type textarea "*"
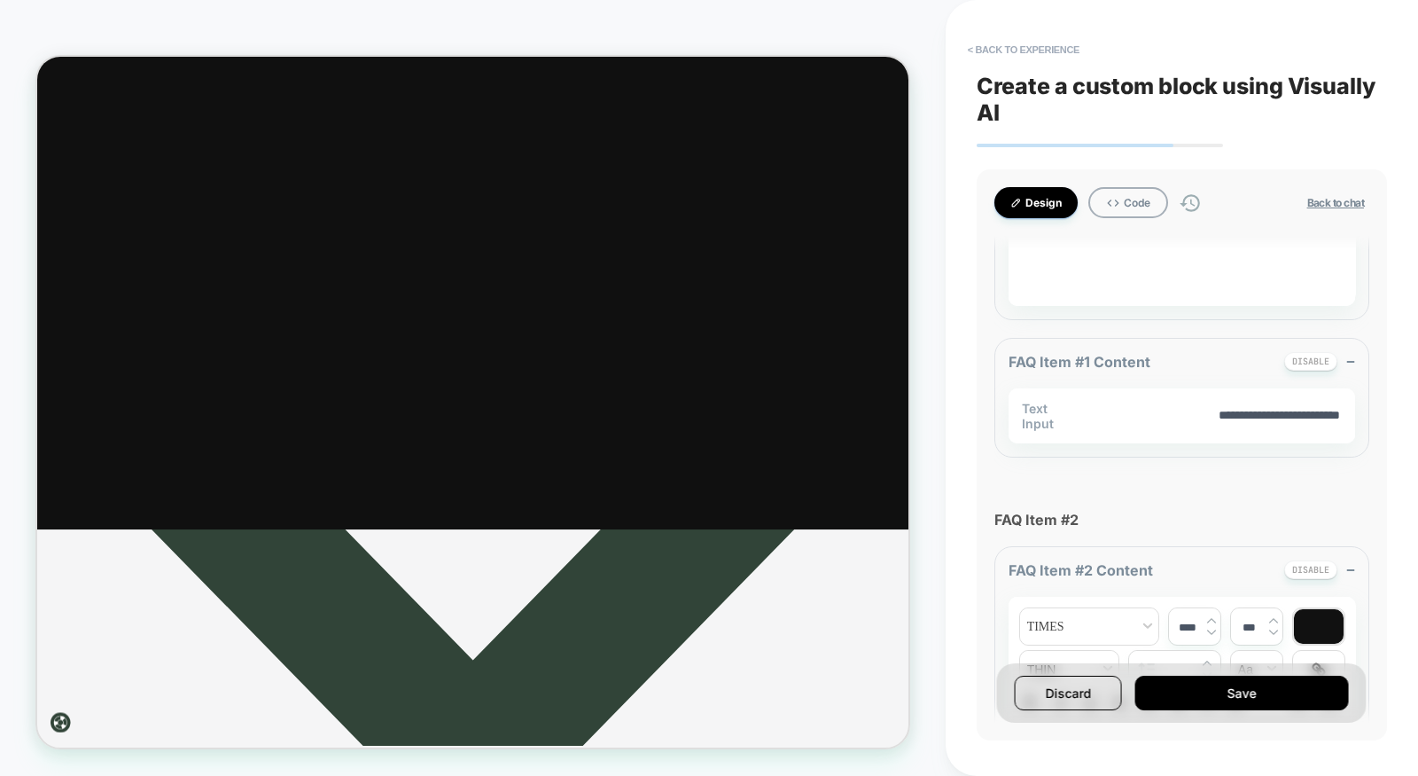
scroll to position [1815, 0]
